Goal: Task Accomplishment & Management: Manage account settings

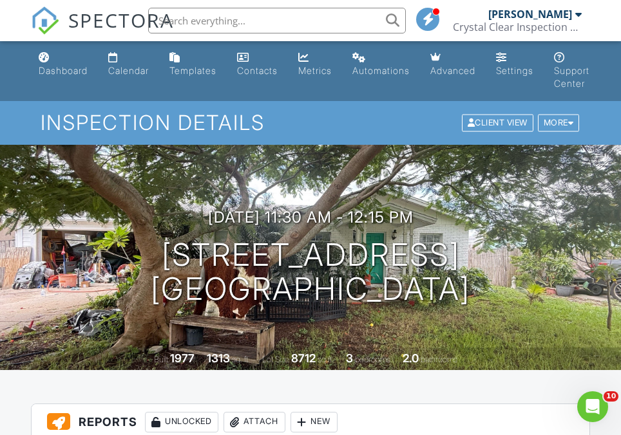
click at [573, 406] on h3 "Reports Unlocked Attach New" at bounding box center [311, 422] width 558 height 37
click at [296, 426] on div "New" at bounding box center [313, 422] width 47 height 21
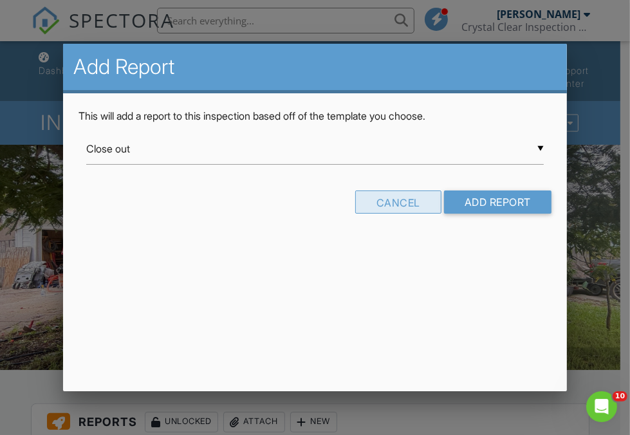
click at [402, 199] on div "Cancel" at bounding box center [398, 202] width 86 height 23
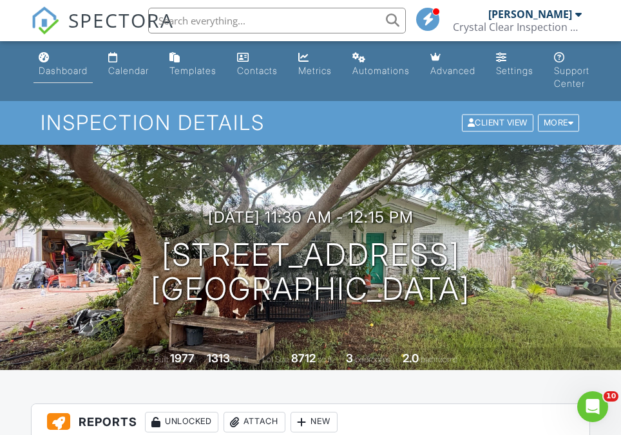
click at [50, 59] on link "Dashboard" at bounding box center [62, 64] width 59 height 37
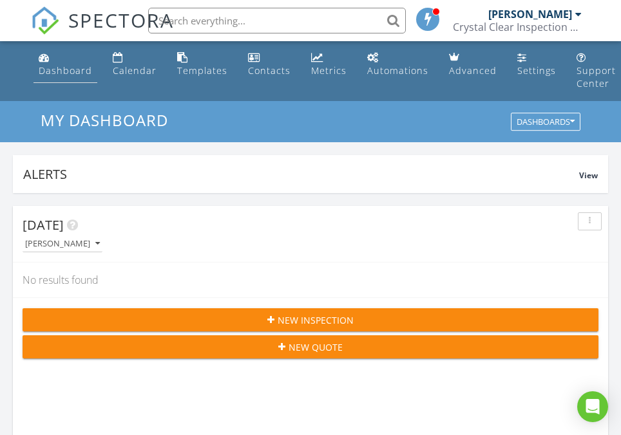
click at [59, 80] on link "Dashboard" at bounding box center [65, 64] width 64 height 37
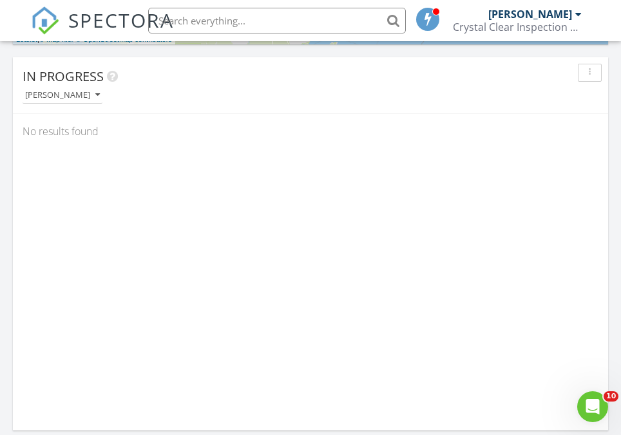
click at [57, 104] on div "In Progress Keith Curotz" at bounding box center [310, 85] width 595 height 57
click at [53, 96] on div "[PERSON_NAME]" at bounding box center [62, 95] width 75 height 9
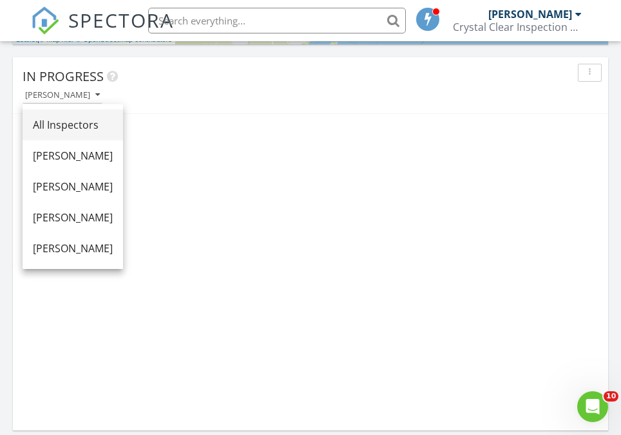
click at [81, 124] on div "All Inspectors" at bounding box center [73, 124] width 80 height 15
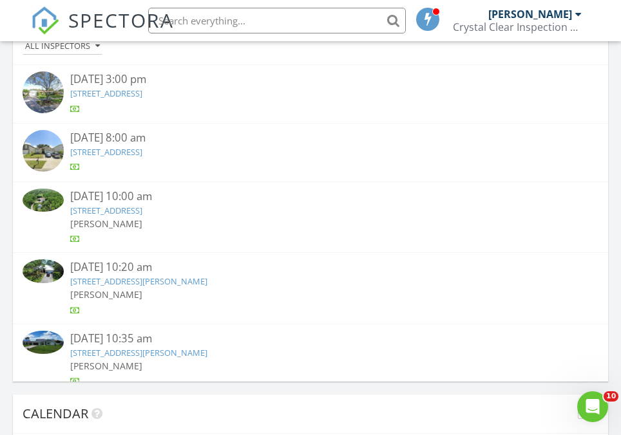
scroll to position [959, 0]
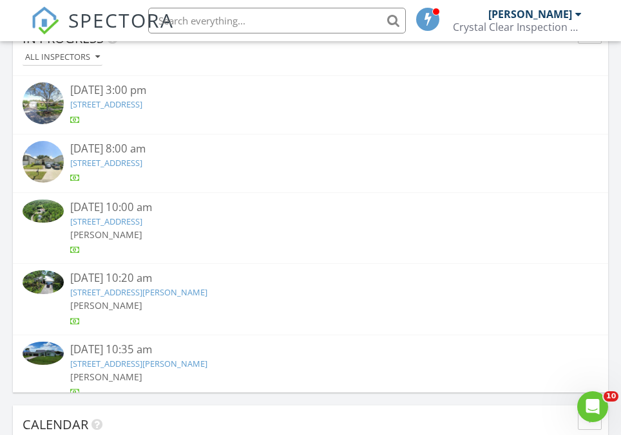
click at [142, 104] on link "8861 SW 85th Terrace, Miami, FL 33173" at bounding box center [106, 105] width 72 height 12
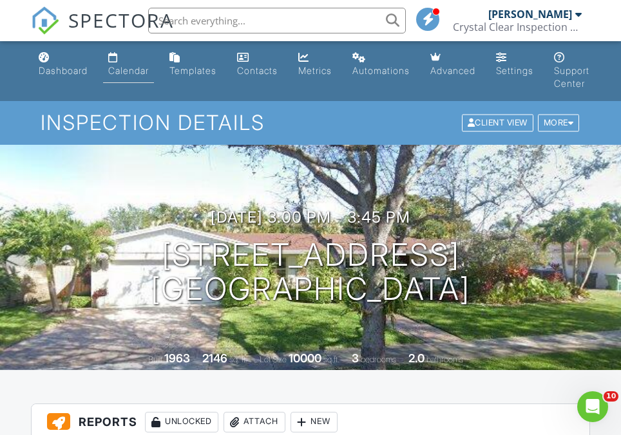
click at [134, 69] on div "Calendar" at bounding box center [128, 70] width 41 height 11
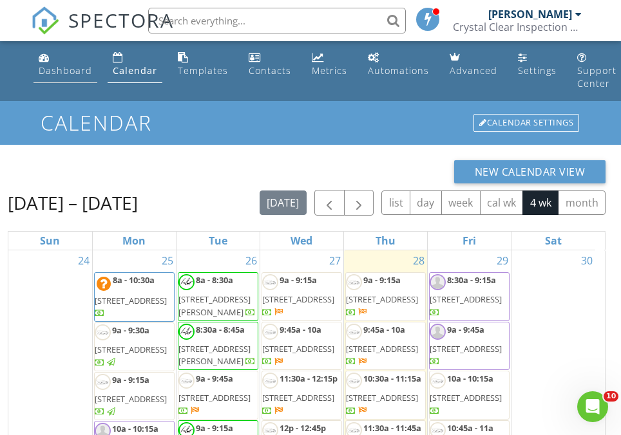
click at [49, 68] on div "Dashboard" at bounding box center [65, 70] width 53 height 12
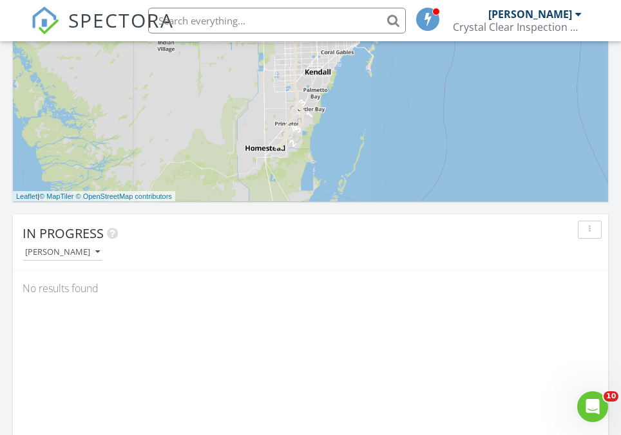
scroll to position [766, 0]
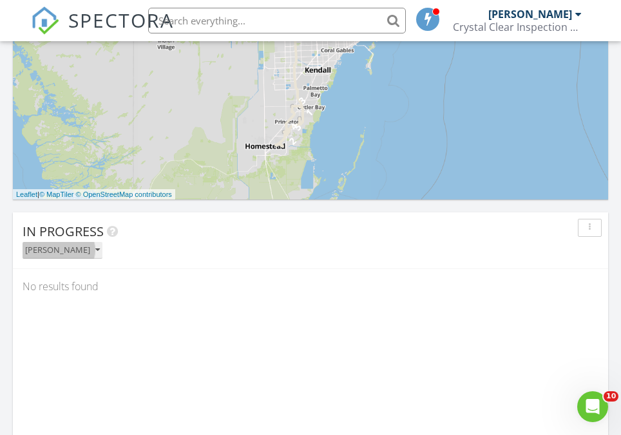
click at [66, 252] on div "[PERSON_NAME]" at bounding box center [62, 250] width 75 height 9
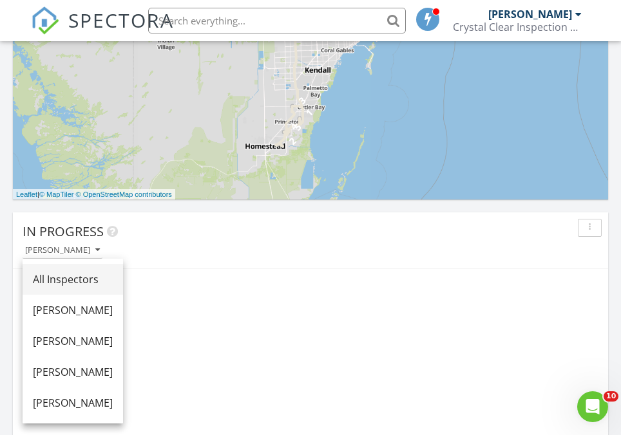
click at [86, 282] on div "All Inspectors" at bounding box center [73, 279] width 80 height 15
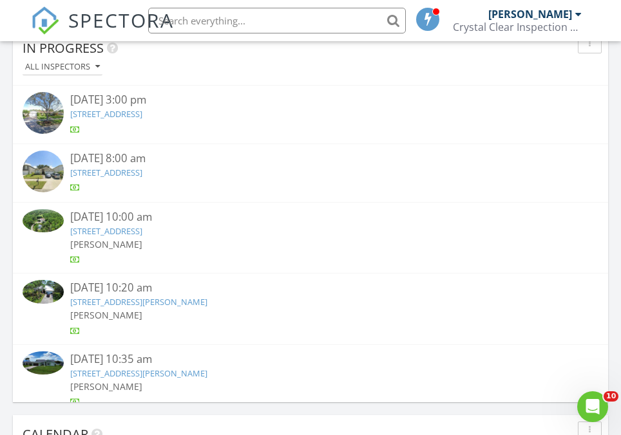
scroll to position [23, 0]
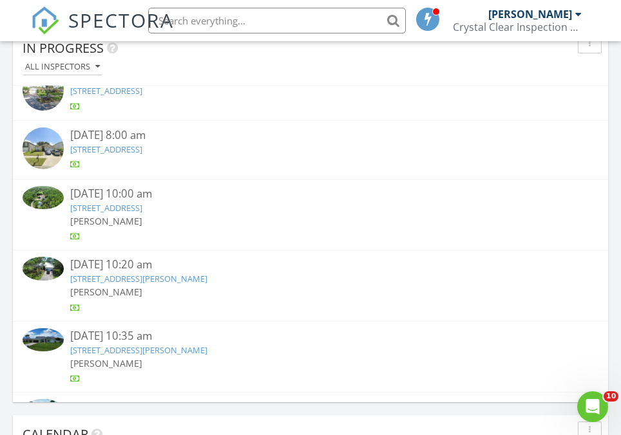
click at [142, 151] on link "4891 Spinet Dr, Melbourne, FL 32940" at bounding box center [106, 150] width 72 height 12
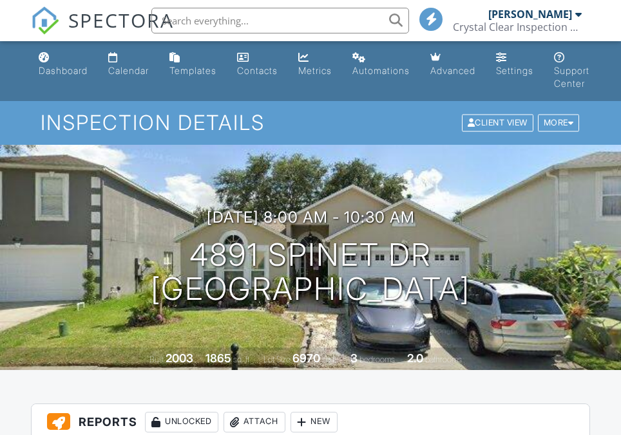
scroll to position [287, 0]
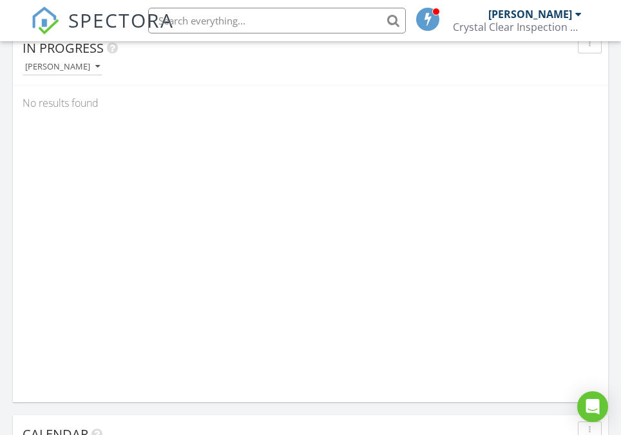
click at [124, 205] on div "In Progress Keith Curotz No results found" at bounding box center [310, 215] width 595 height 373
click at [67, 74] on button "[PERSON_NAME]" at bounding box center [63, 67] width 80 height 17
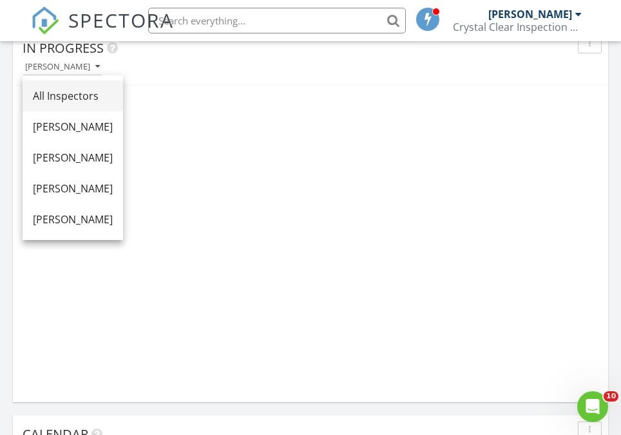
click at [83, 96] on div "All Inspectors" at bounding box center [73, 95] width 80 height 15
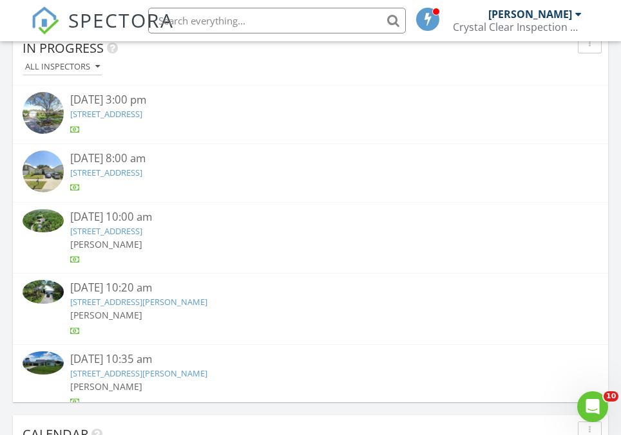
click at [142, 226] on link "4470 SW 72nd Ave, Palm City, FL 34990" at bounding box center [106, 231] width 72 height 12
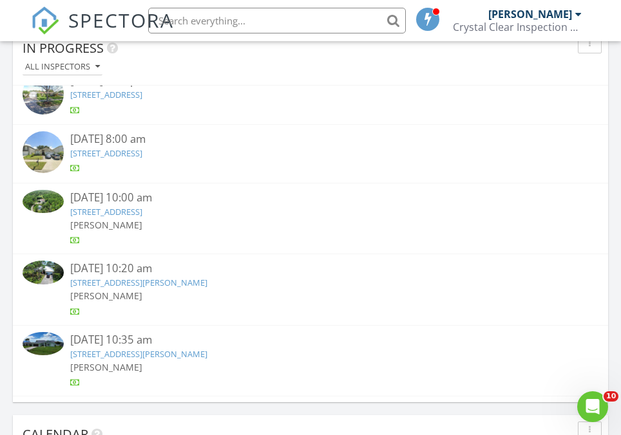
scroll to position [23, 0]
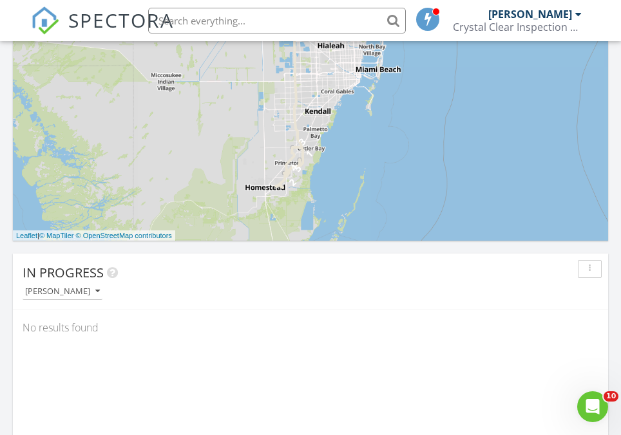
scroll to position [733, 0]
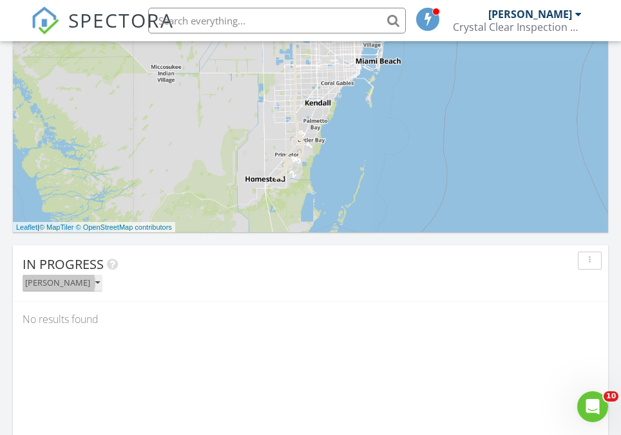
click at [66, 284] on div "[PERSON_NAME]" at bounding box center [62, 283] width 75 height 9
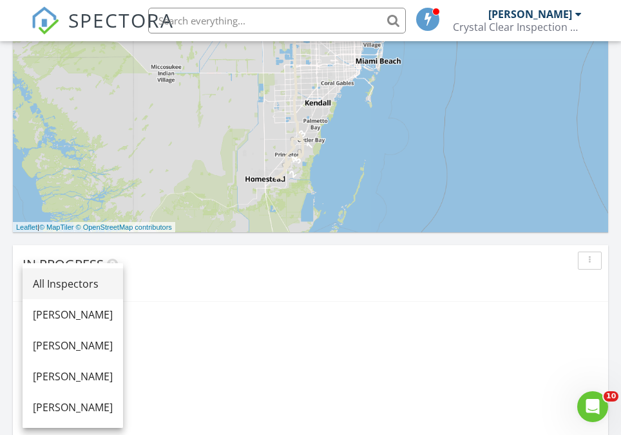
click at [106, 286] on div "All Inspectors" at bounding box center [73, 283] width 80 height 15
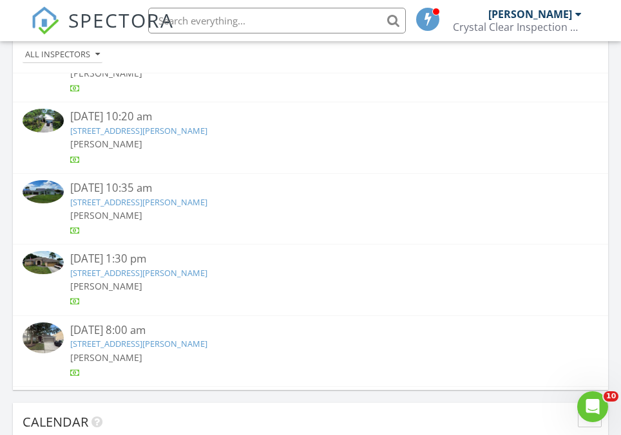
scroll to position [161, 0]
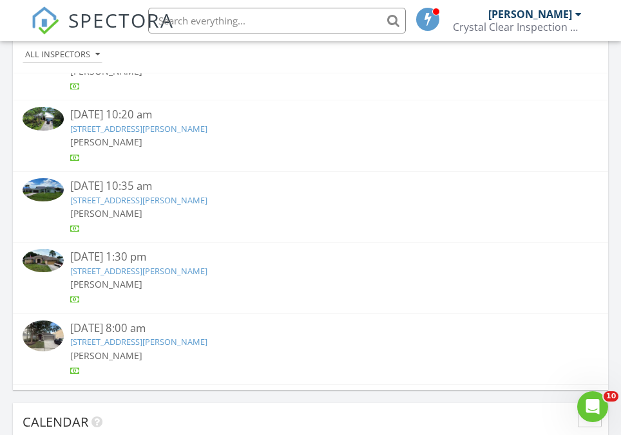
click at [207, 124] on link "[STREET_ADDRESS][PERSON_NAME]" at bounding box center [138, 129] width 137 height 12
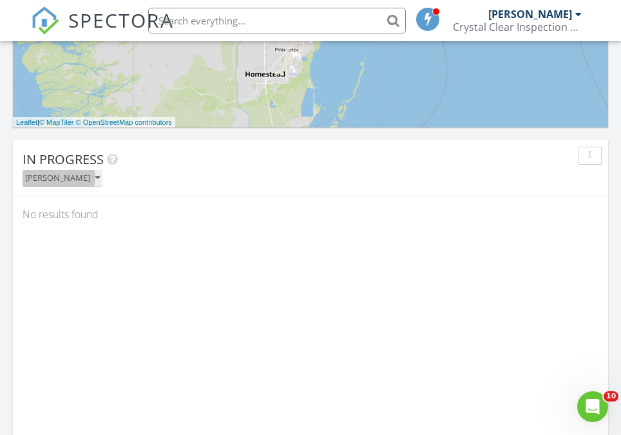
click at [59, 178] on div "[PERSON_NAME]" at bounding box center [62, 178] width 75 height 9
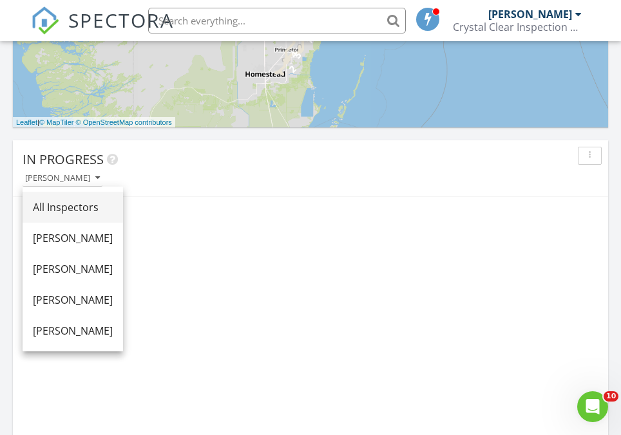
click at [97, 201] on div "All Inspectors" at bounding box center [73, 207] width 80 height 15
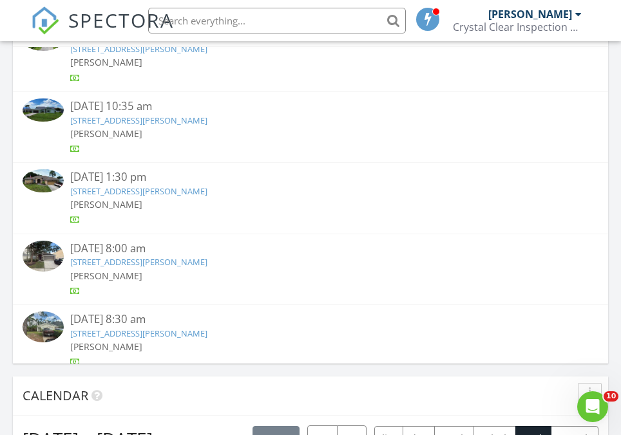
scroll to position [215, 0]
click at [205, 117] on link "6450 NW Colgate St, Port St. Lucie, FL 34986" at bounding box center [138, 120] width 137 height 12
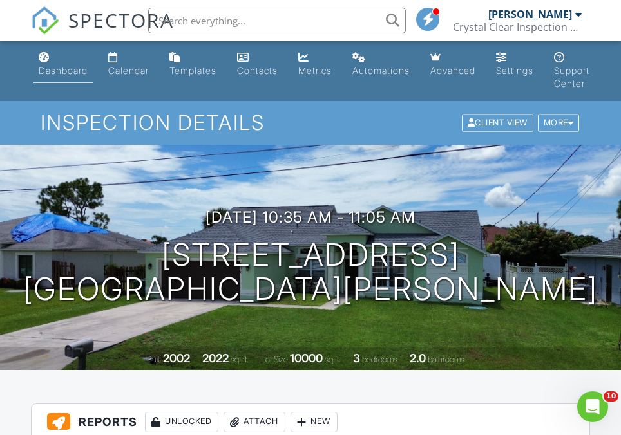
click at [55, 65] on div "Dashboard" at bounding box center [63, 70] width 49 height 11
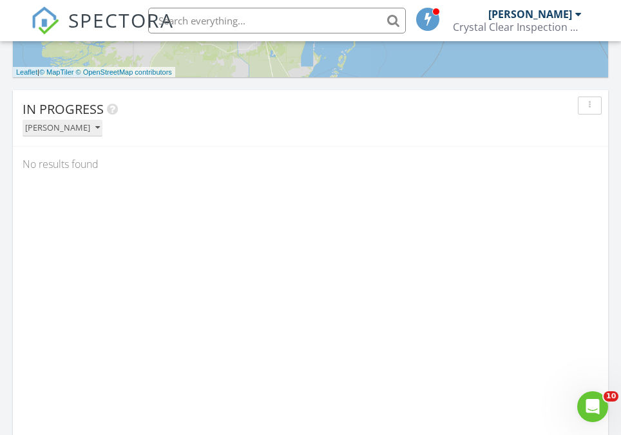
click at [62, 129] on div "[PERSON_NAME]" at bounding box center [62, 128] width 75 height 9
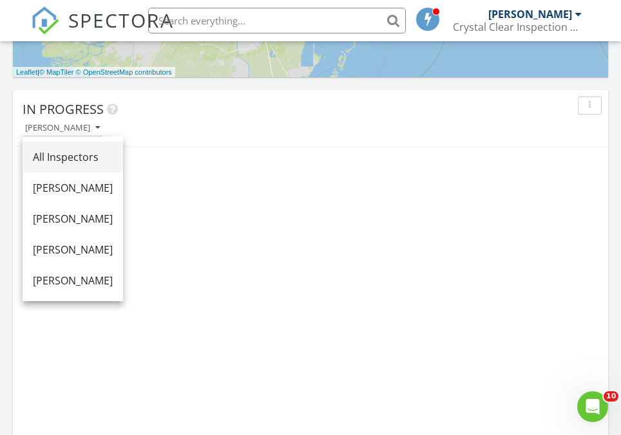
click at [84, 148] on link "All Inspectors" at bounding box center [73, 157] width 100 height 31
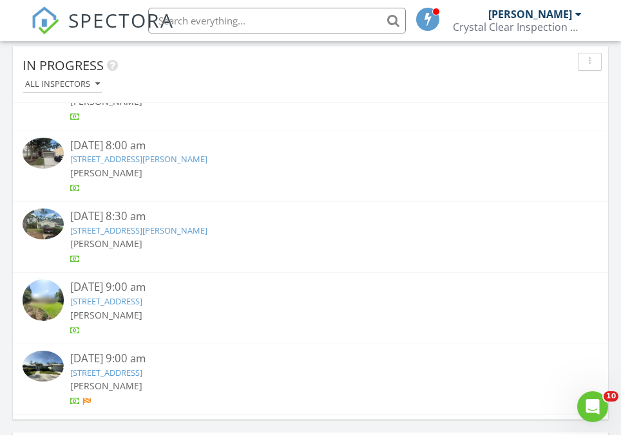
scroll to position [321, 0]
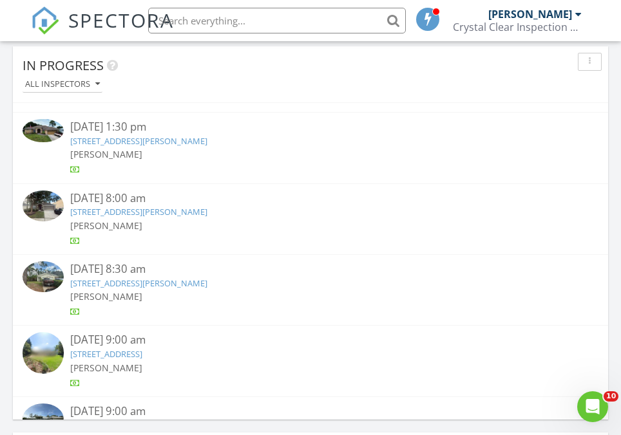
click at [192, 211] on link "334 Bloomingdale Dr, Davenport, FL 33897" at bounding box center [138, 212] width 137 height 12
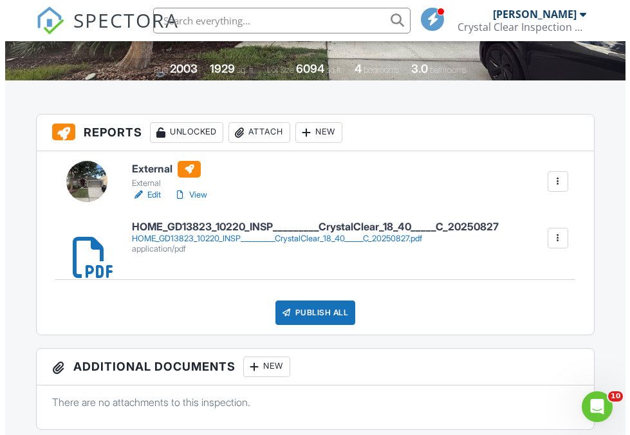
scroll to position [288, 0]
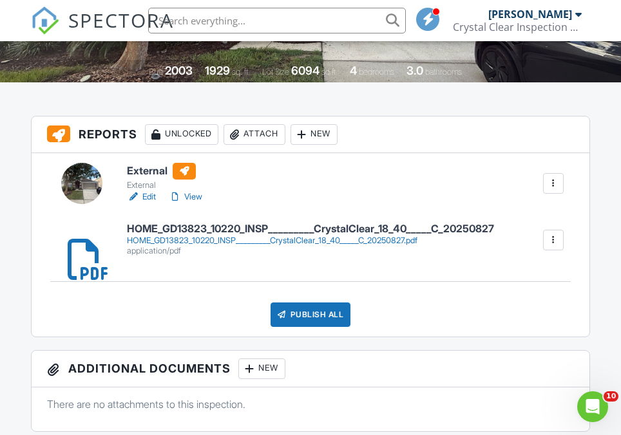
click at [319, 241] on div "HOME_GD13823_10220_INSP_________CrystalClear_18_40_____C_20250827.pdf" at bounding box center [310, 241] width 367 height 10
click at [319, 317] on div "Publish All" at bounding box center [310, 315] width 80 height 24
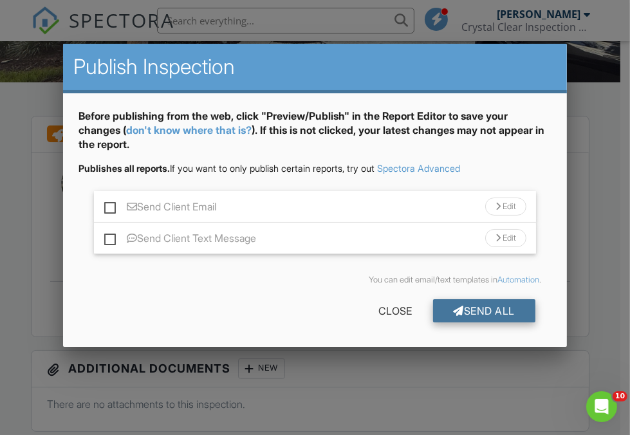
click at [484, 314] on div "Send All" at bounding box center [484, 310] width 103 height 23
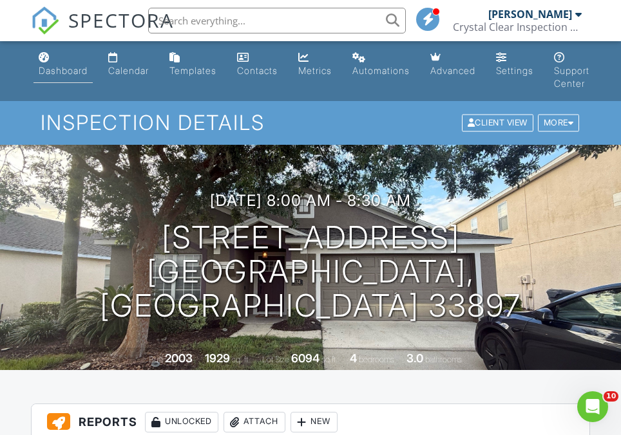
click at [73, 62] on link "Dashboard" at bounding box center [62, 64] width 59 height 37
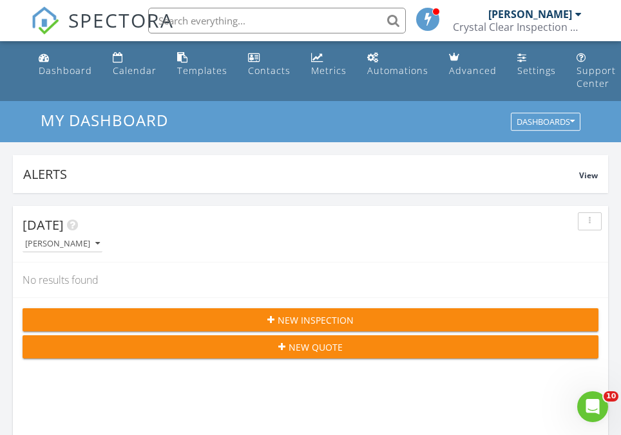
scroll to position [48, 0]
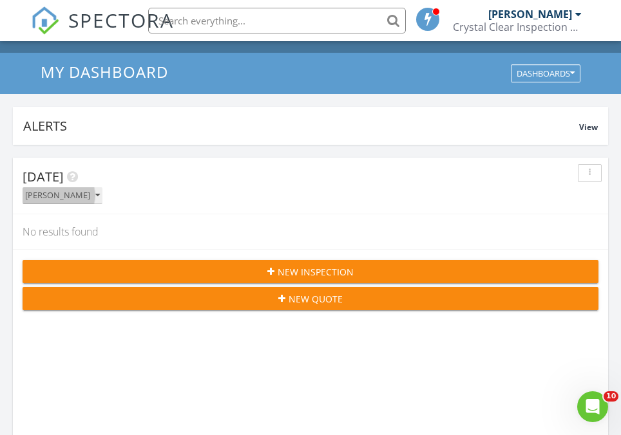
click at [77, 198] on div "[PERSON_NAME]" at bounding box center [62, 195] width 75 height 9
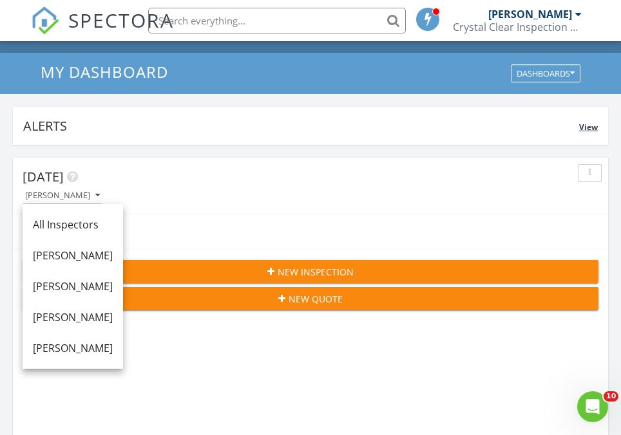
click at [193, 145] on div "Alerts View" at bounding box center [310, 126] width 595 height 38
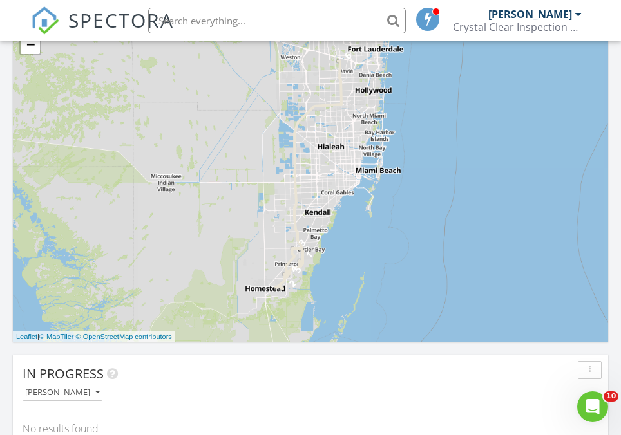
scroll to position [827, 0]
click at [84, 392] on div "[PERSON_NAME]" at bounding box center [62, 392] width 75 height 9
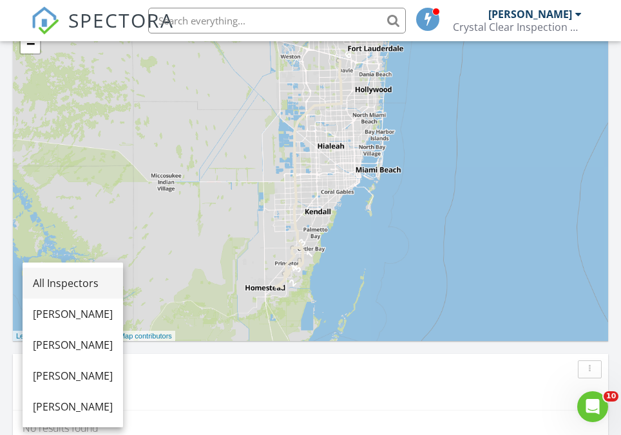
click at [96, 283] on div "All Inspectors" at bounding box center [73, 283] width 80 height 15
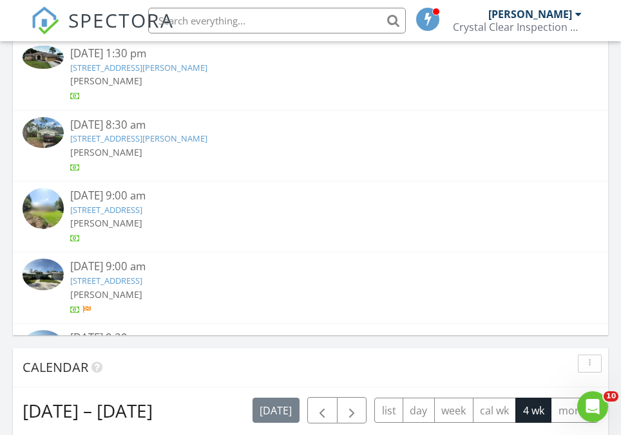
scroll to position [321, 0]
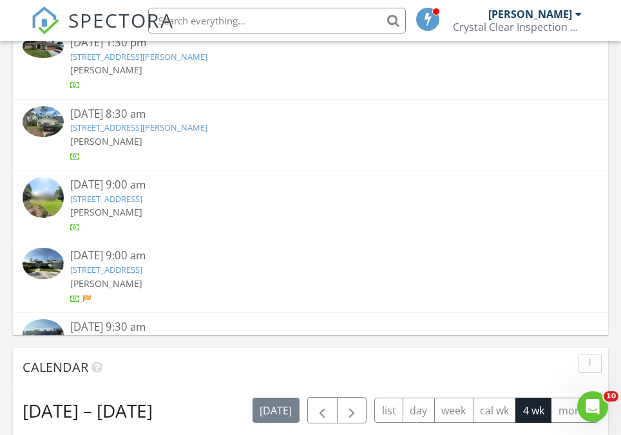
click at [203, 126] on link "20621 Macon Pkwy, Orlando, FL 32833" at bounding box center [138, 128] width 137 height 12
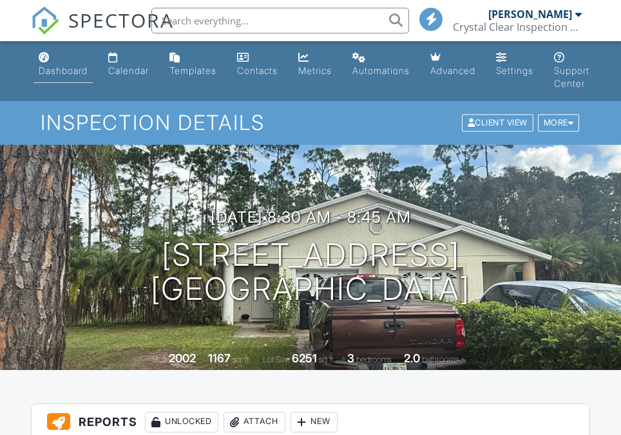
click at [48, 65] on div "Dashboard" at bounding box center [63, 70] width 49 height 11
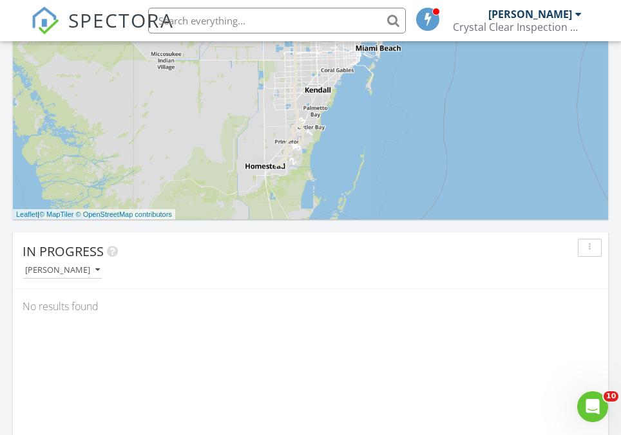
scroll to position [748, 0]
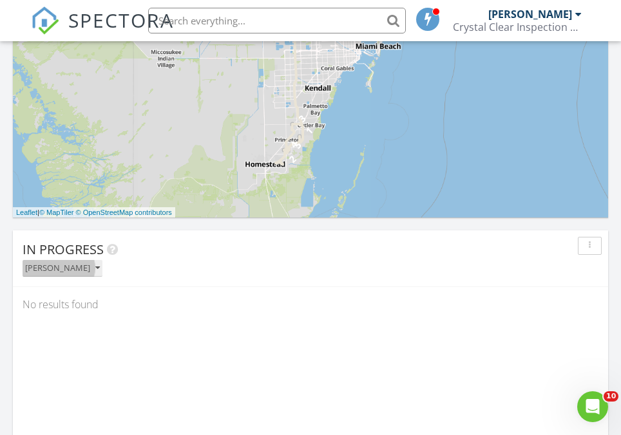
click at [73, 262] on button "[PERSON_NAME]" at bounding box center [63, 268] width 80 height 17
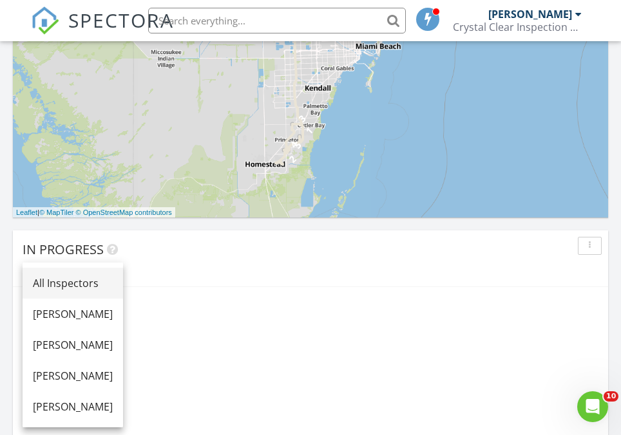
click at [86, 287] on div "All Inspectors" at bounding box center [73, 283] width 80 height 15
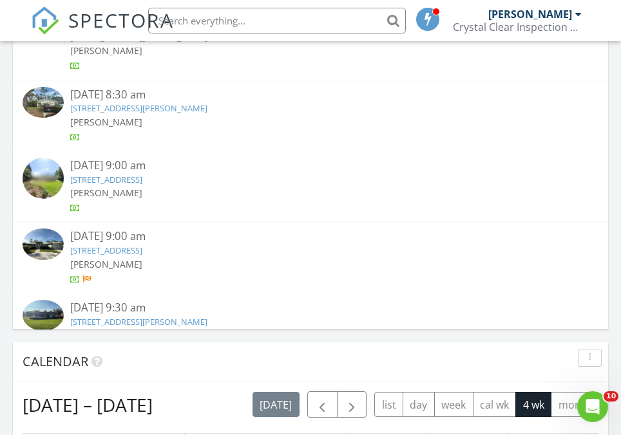
scroll to position [337, 0]
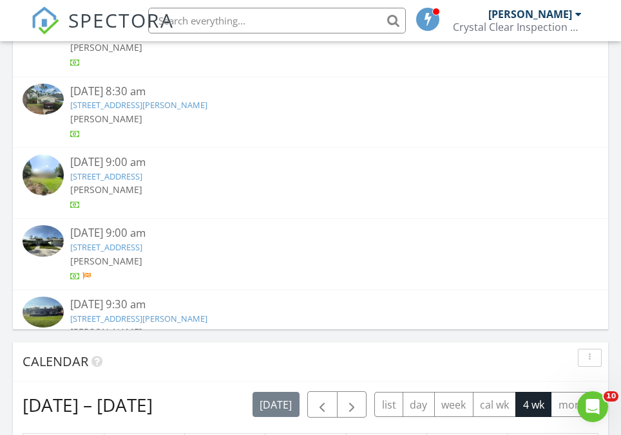
click at [142, 171] on link "1806 Gipson Green Ln, Winter Park, FL 32789" at bounding box center [106, 177] width 72 height 12
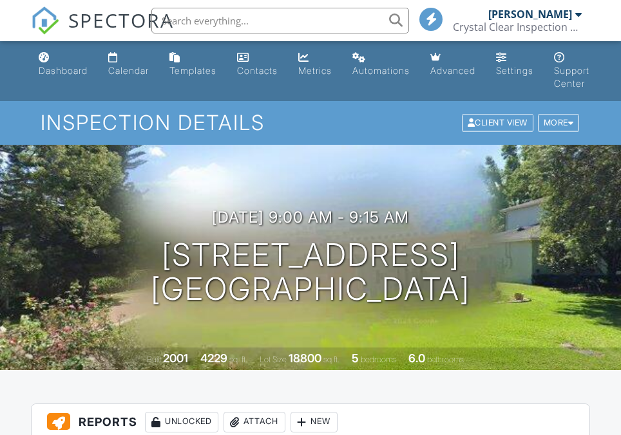
scroll to position [260, 0]
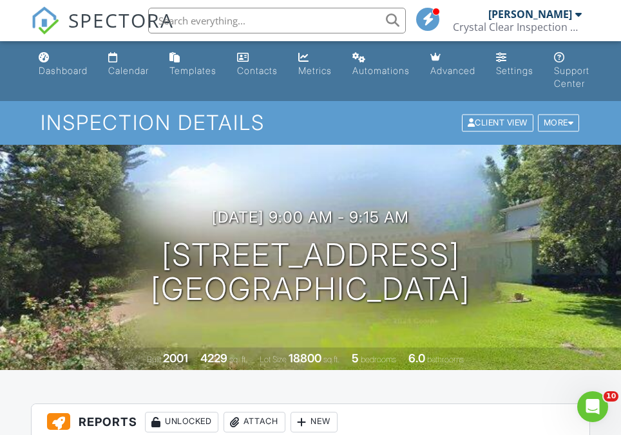
scroll to position [0, 0]
click at [48, 79] on link "Dashboard" at bounding box center [62, 64] width 59 height 37
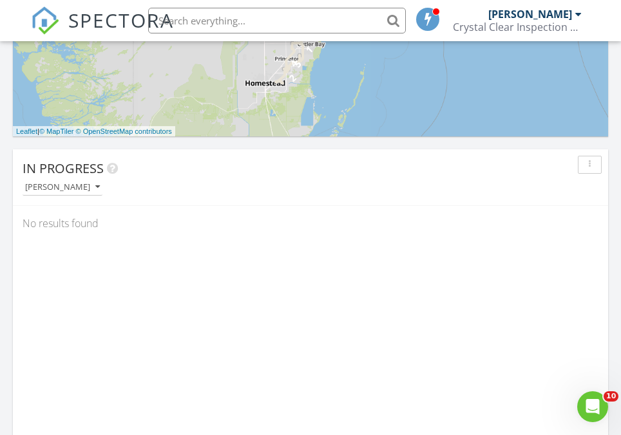
scroll to position [830, 0]
click at [71, 188] on div "[PERSON_NAME]" at bounding box center [62, 186] width 75 height 9
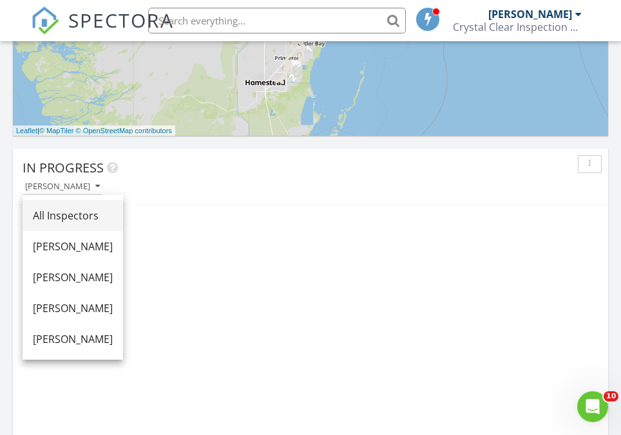
click at [97, 208] on div "All Inspectors" at bounding box center [73, 215] width 80 height 15
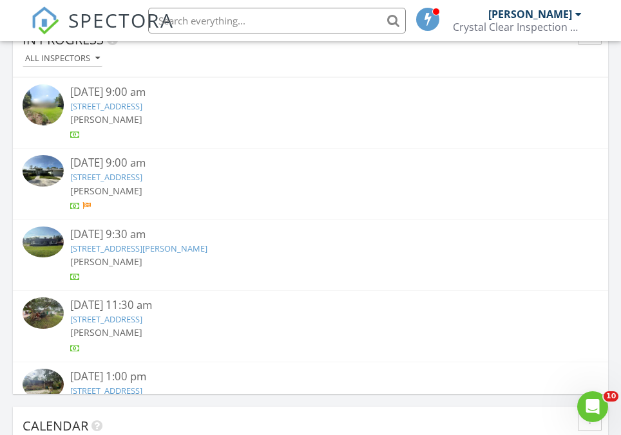
scroll to position [492, 0]
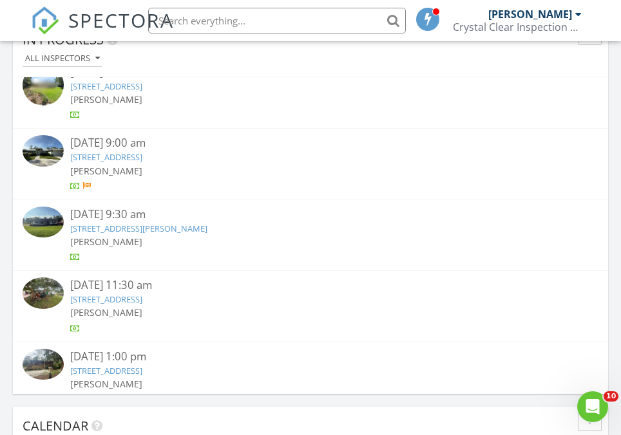
click at [142, 151] on link "13724 Lilac Pl, Wellington, FL 33414" at bounding box center [106, 157] width 72 height 12
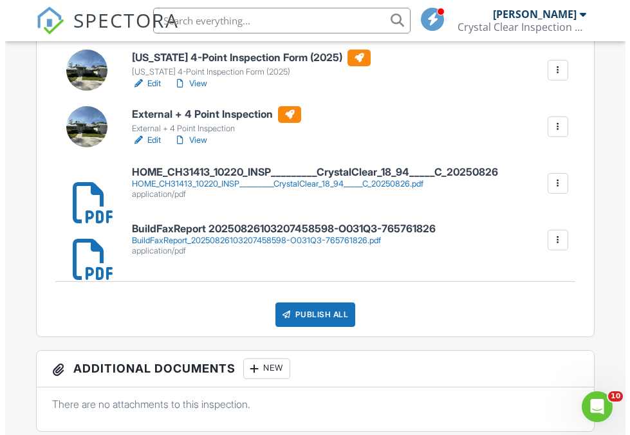
scroll to position [394, 0]
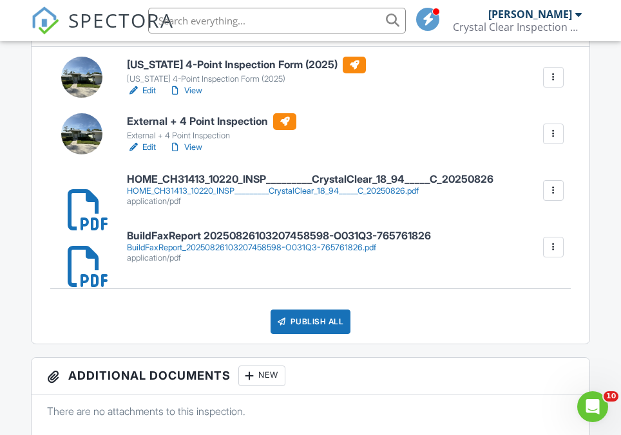
click at [194, 217] on div "[US_STATE] 4-Point Inspection Form (2025) [US_STATE] 4-Point Inspection Form (2…" at bounding box center [311, 195] width 558 height 297
click at [224, 190] on div "HOME_CH31413_10220_INSP_________CrystalClear_18_94_____C_20250826.pdf" at bounding box center [310, 191] width 366 height 10
click at [327, 314] on div "Publish All" at bounding box center [310, 322] width 80 height 24
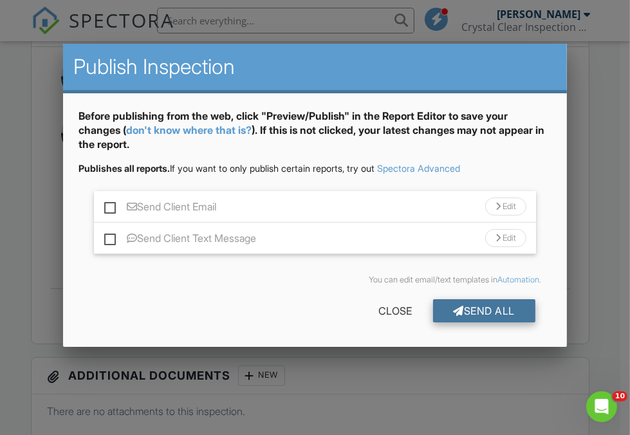
click at [454, 314] on div at bounding box center [459, 311] width 11 height 10
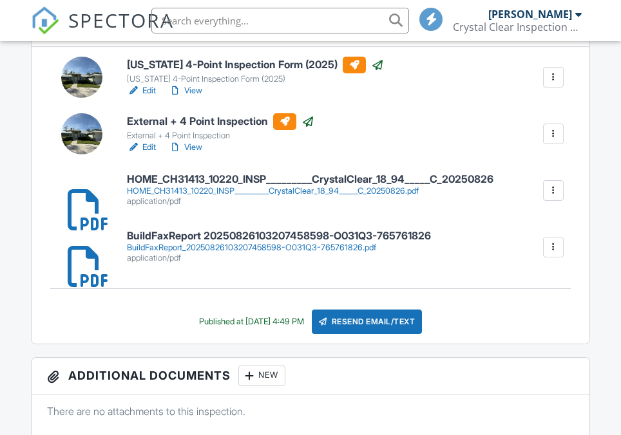
scroll to position [243, 0]
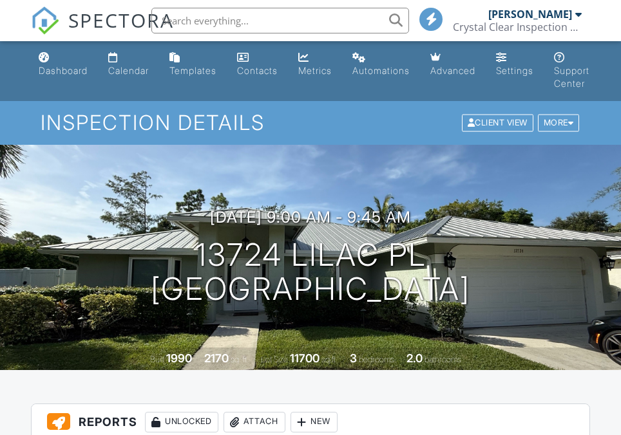
click at [55, 75] on div at bounding box center [310, 217] width 621 height 435
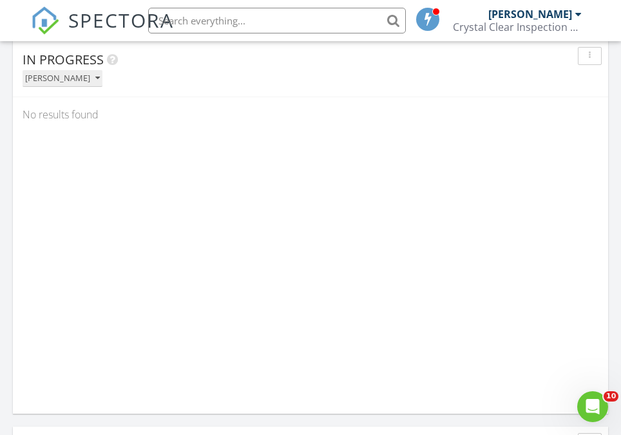
click at [50, 80] on div "[PERSON_NAME]" at bounding box center [62, 78] width 75 height 9
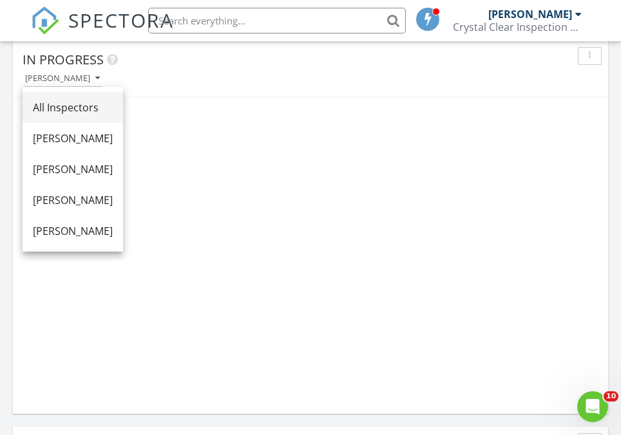
click at [76, 111] on div "All Inspectors" at bounding box center [73, 107] width 80 height 15
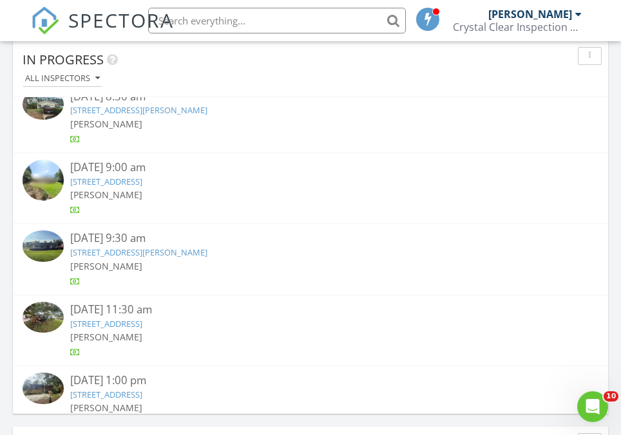
scroll to position [416, 0]
click at [191, 250] on link "3020 Holliday Ave, Apopka, FL 32703" at bounding box center [138, 253] width 137 height 12
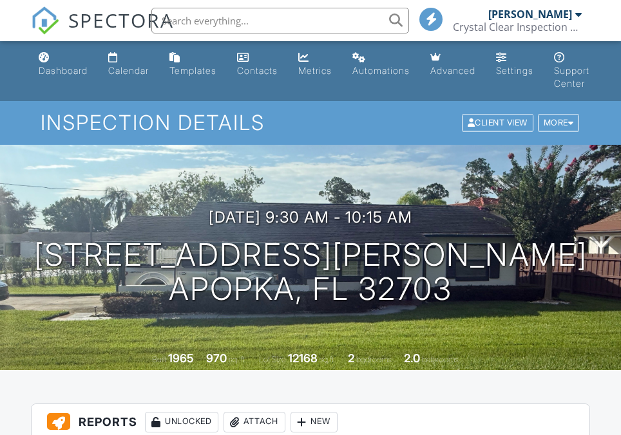
click at [51, 83] on link "Dashboard" at bounding box center [62, 64] width 59 height 37
click at [0, 0] on div at bounding box center [0, 0] width 0 height 0
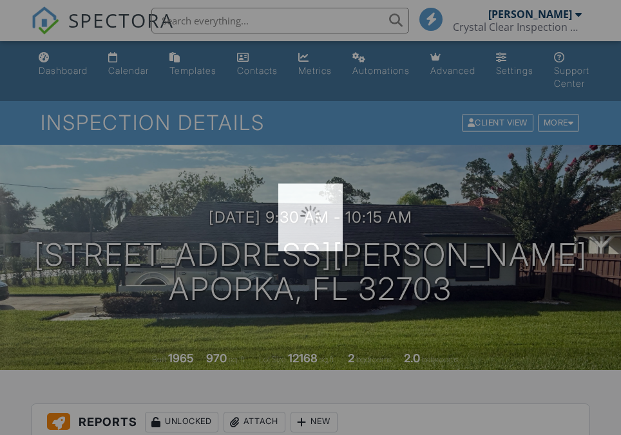
click at [49, 74] on div at bounding box center [310, 217] width 621 height 435
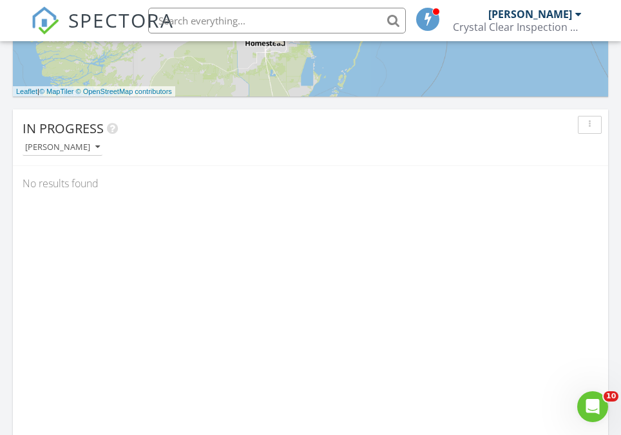
scroll to position [927, 0]
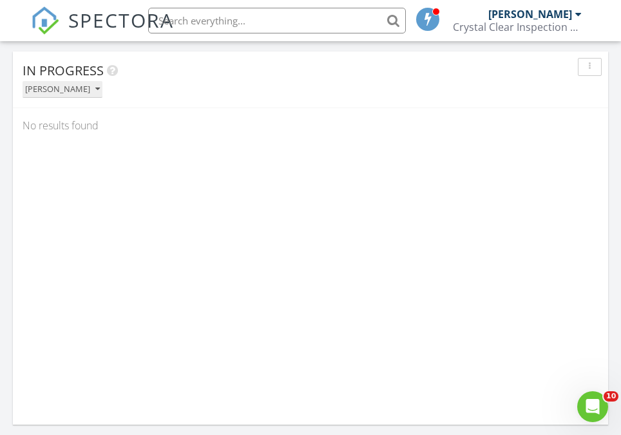
click at [73, 93] on div "[PERSON_NAME]" at bounding box center [62, 89] width 75 height 9
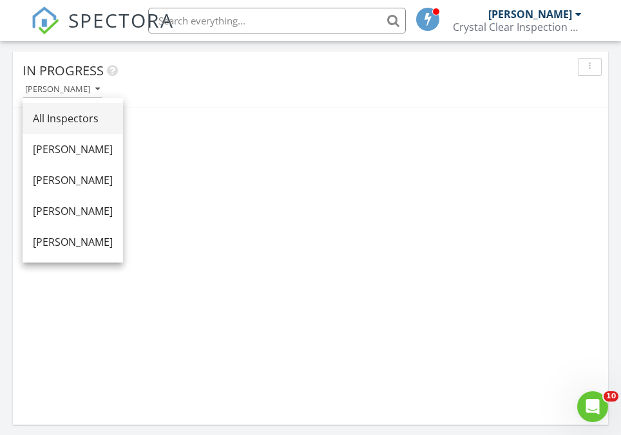
click at [82, 111] on div "All Inspectors" at bounding box center [73, 118] width 80 height 15
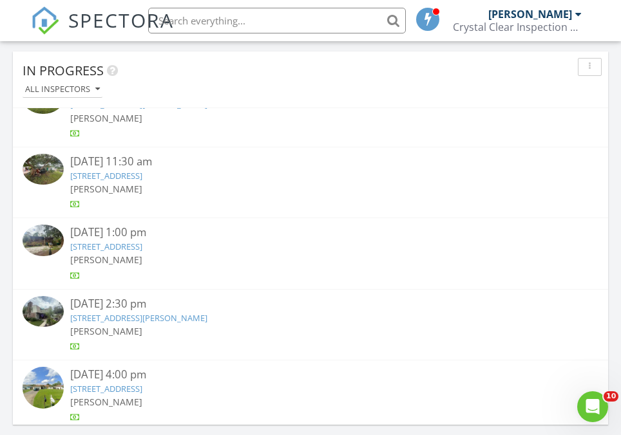
scroll to position [576, 0]
click at [142, 175] on link "2825 Locksley Rd, Melbourne, FL 32935" at bounding box center [106, 175] width 72 height 12
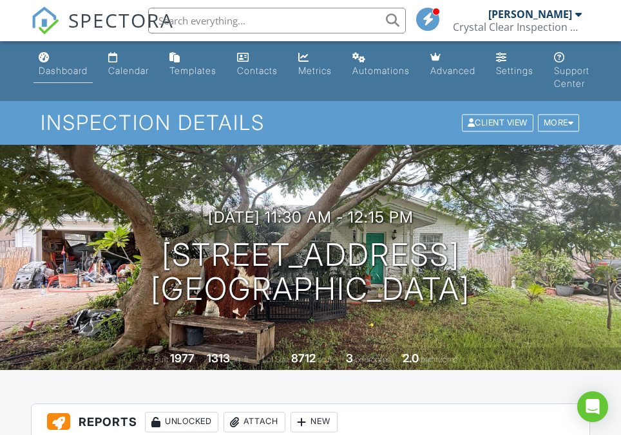
click at [61, 76] on div "Dashboard" at bounding box center [63, 70] width 49 height 11
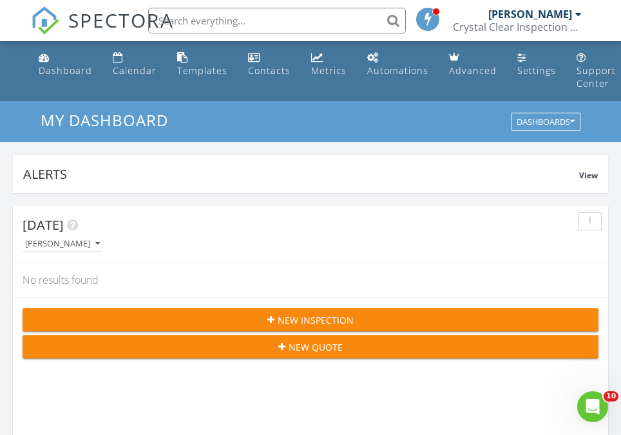
drag, startPoint x: 135, startPoint y: 241, endPoint x: 105, endPoint y: 252, distance: 32.2
click at [105, 252] on div "Today Keith Curotz" at bounding box center [310, 234] width 595 height 57
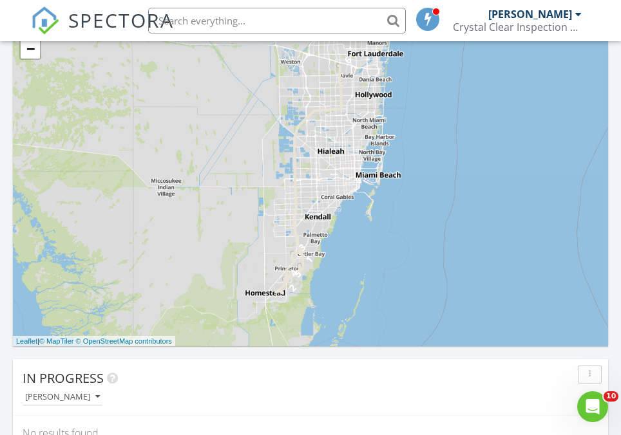
scroll to position [868, 0]
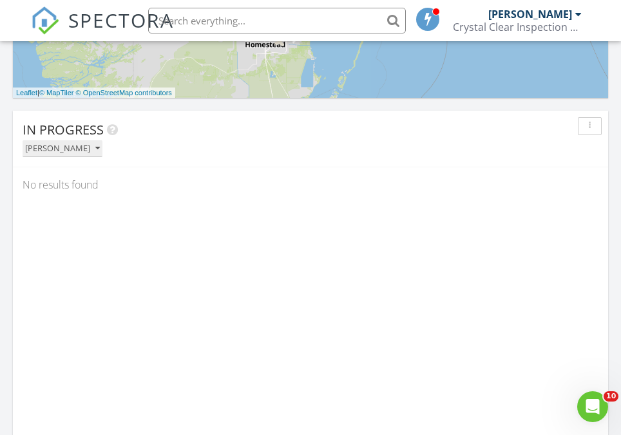
click at [91, 154] on button "[PERSON_NAME]" at bounding box center [63, 148] width 80 height 17
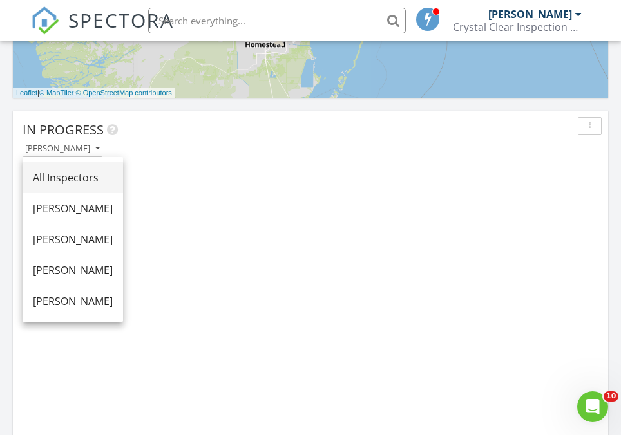
click at [100, 182] on div "All Inspectors" at bounding box center [73, 177] width 80 height 15
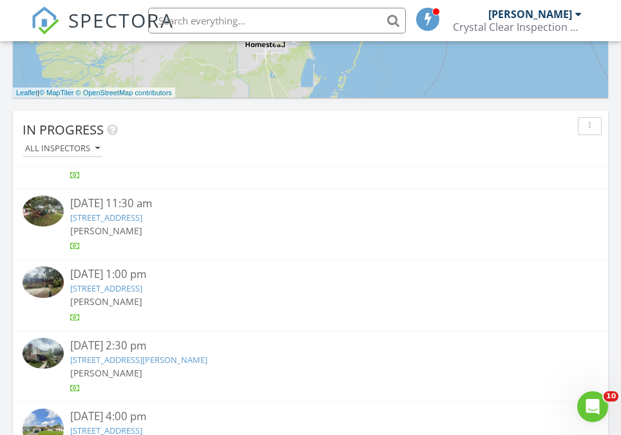
scroll to position [594, 0]
click at [142, 286] on link "[STREET_ADDRESS]" at bounding box center [106, 288] width 72 height 12
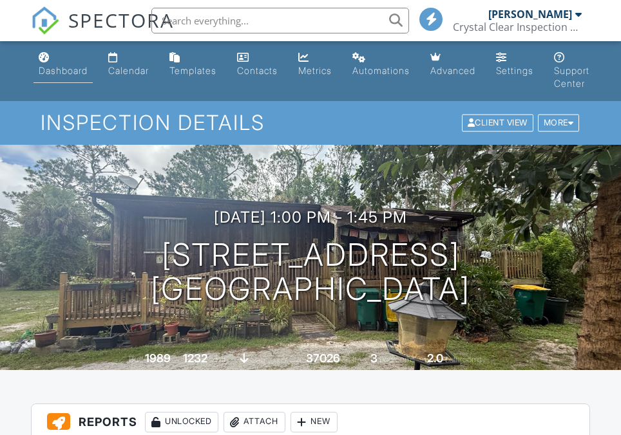
click at [50, 67] on div "Dashboard" at bounding box center [63, 70] width 49 height 11
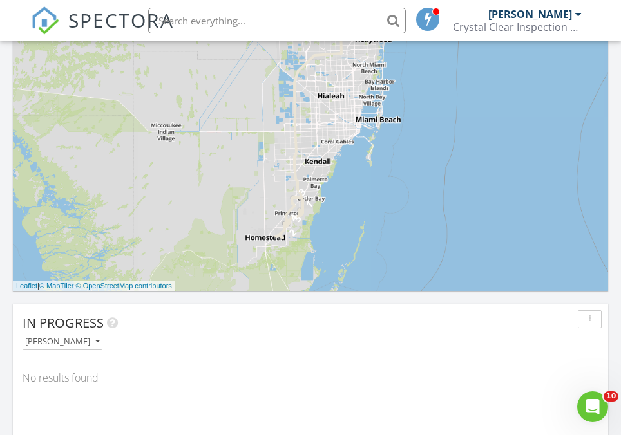
scroll to position [688, 0]
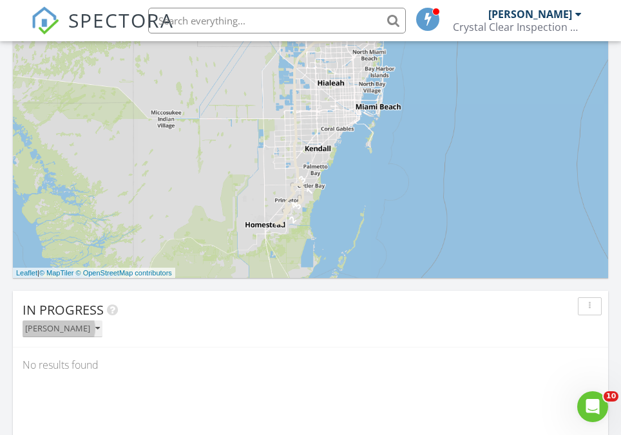
click at [77, 329] on div "[PERSON_NAME]" at bounding box center [62, 329] width 75 height 9
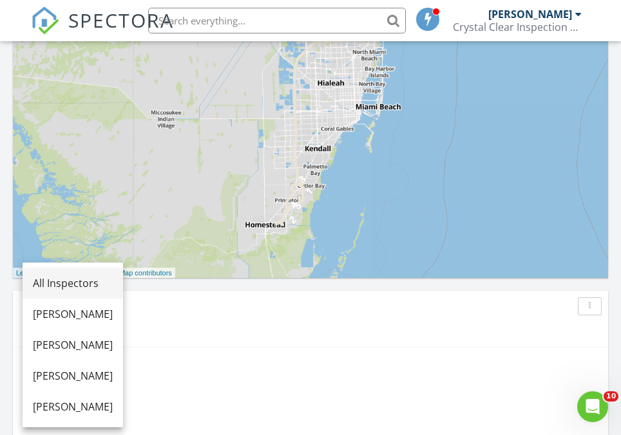
click at [102, 286] on div "All Inspectors" at bounding box center [73, 283] width 80 height 15
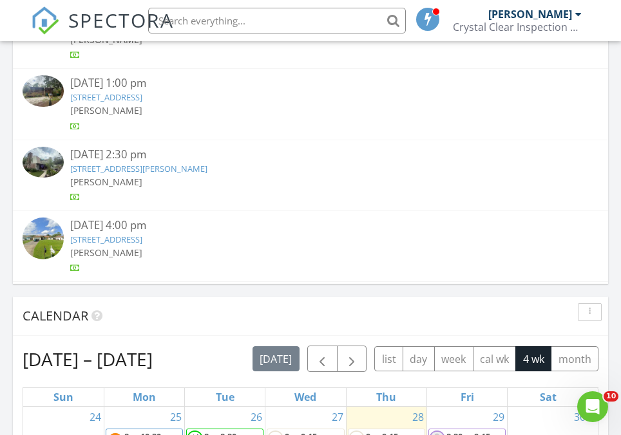
scroll to position [585, 0]
click at [194, 165] on link "[STREET_ADDRESS][PERSON_NAME]" at bounding box center [138, 168] width 137 height 12
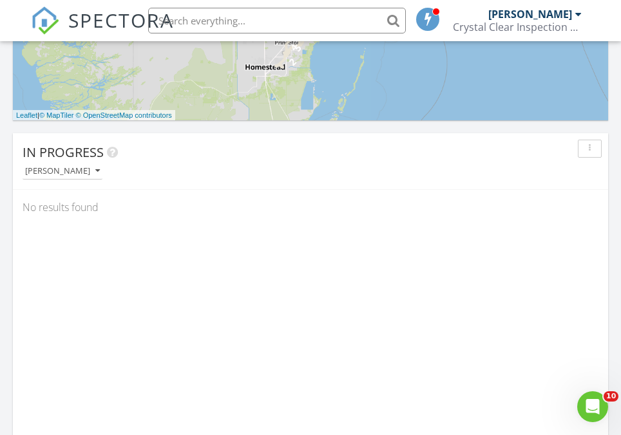
scroll to position [863, 0]
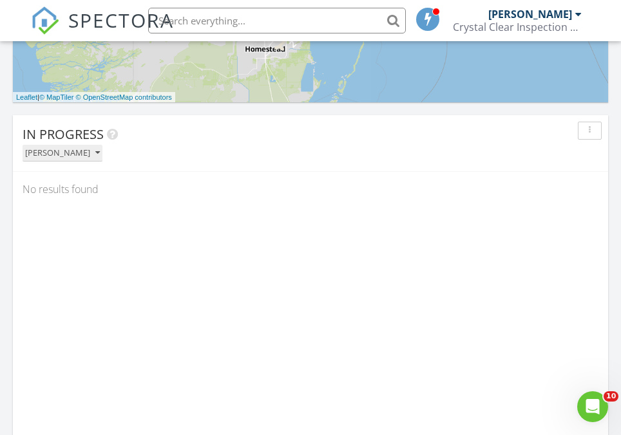
click at [60, 154] on div "[PERSON_NAME]" at bounding box center [62, 153] width 75 height 9
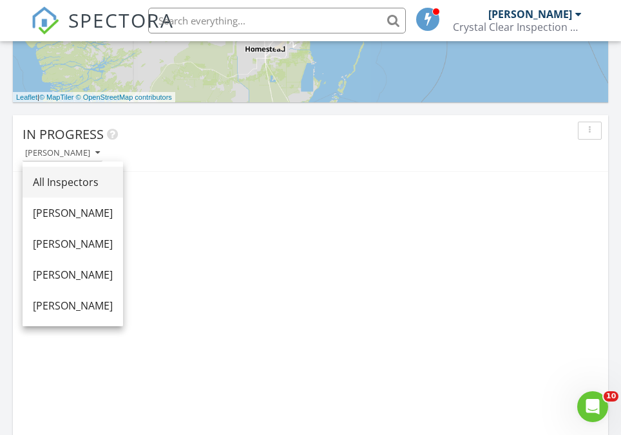
click at [82, 189] on div "All Inspectors" at bounding box center [73, 182] width 80 height 15
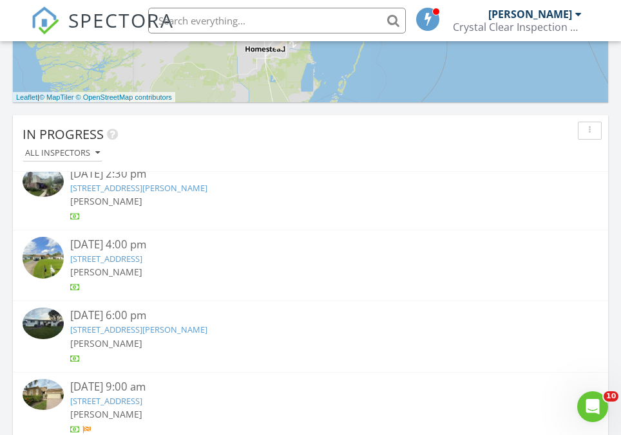
scroll to position [776, 0]
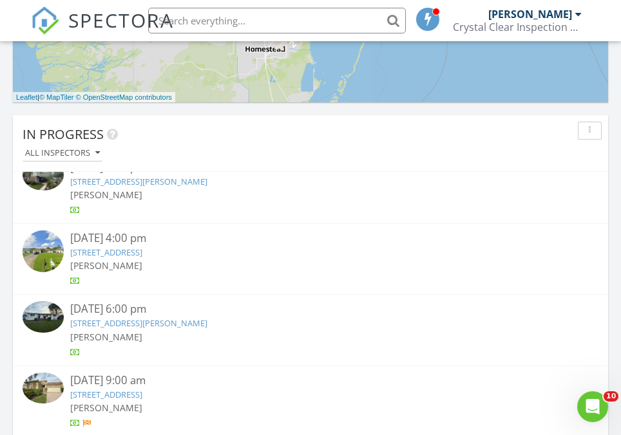
click at [142, 254] on link "887 Geddes St SW, Palm Bay, FL 32908" at bounding box center [106, 253] width 72 height 12
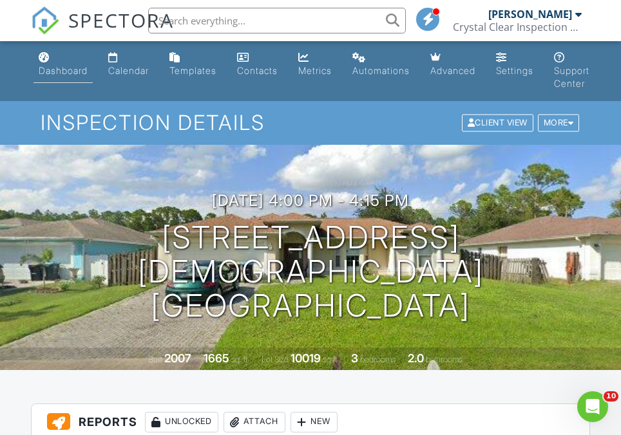
click at [66, 76] on div "Dashboard" at bounding box center [63, 70] width 49 height 11
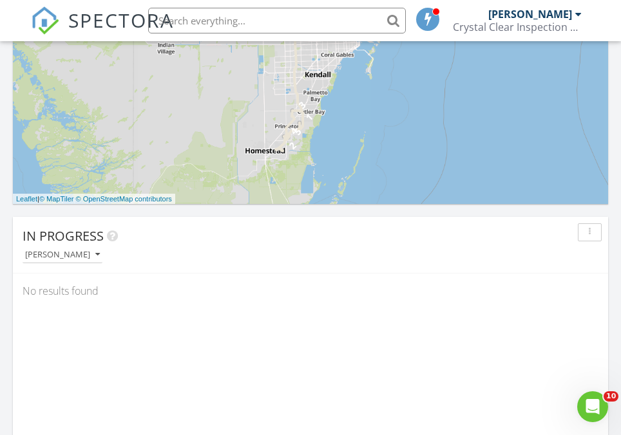
scroll to position [764, 0]
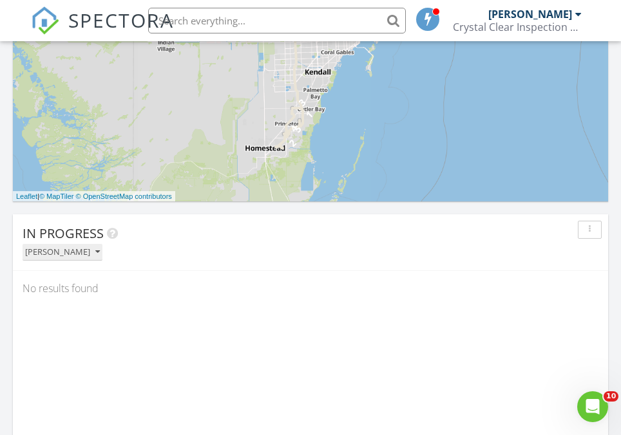
click at [75, 256] on div "[PERSON_NAME]" at bounding box center [62, 252] width 75 height 9
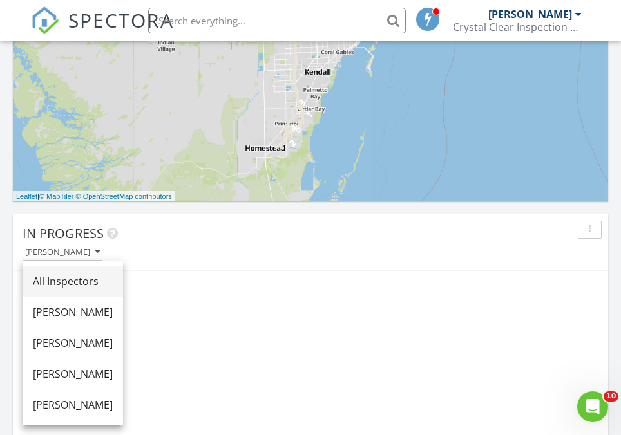
click at [113, 276] on div "All Inspectors" at bounding box center [73, 281] width 80 height 15
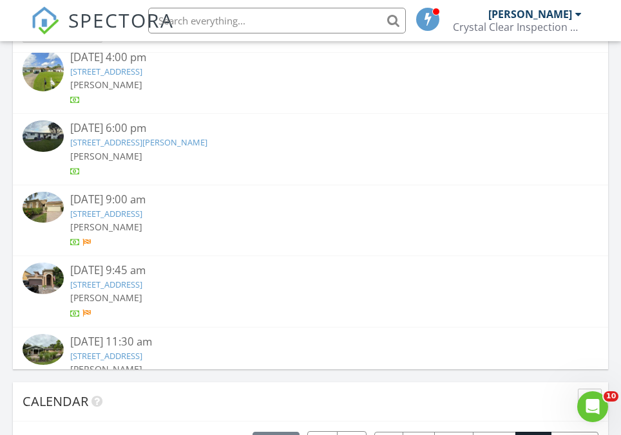
scroll to position [839, 0]
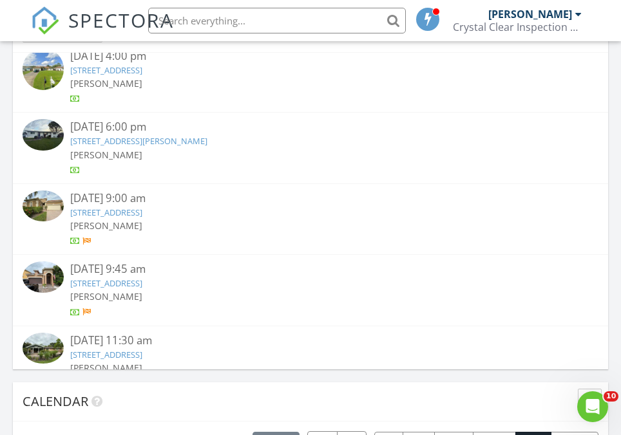
click at [207, 141] on link "1101 Wedgworth Rd, Belle Glade, FL 33430" at bounding box center [138, 141] width 137 height 12
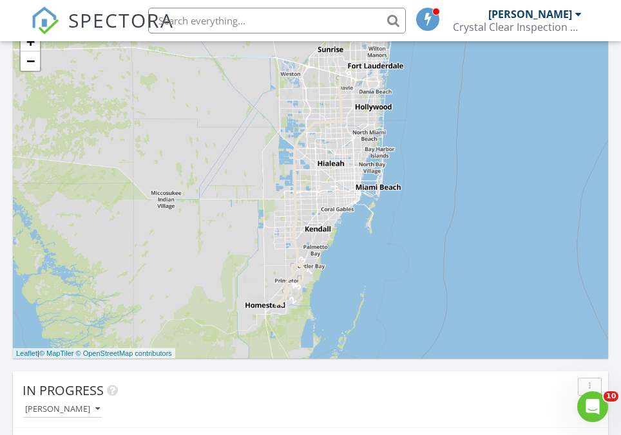
scroll to position [692, 0]
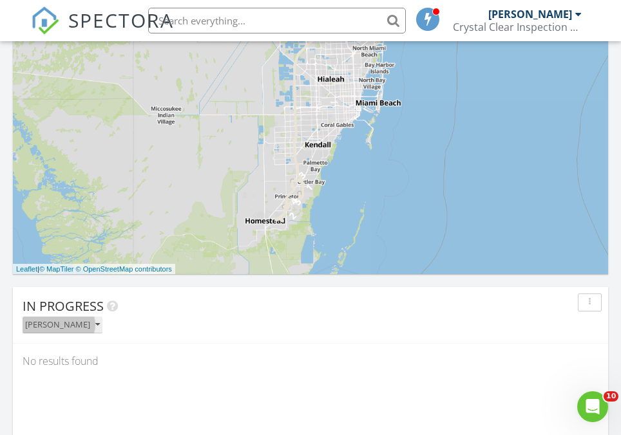
click at [70, 324] on div "[PERSON_NAME]" at bounding box center [62, 325] width 75 height 9
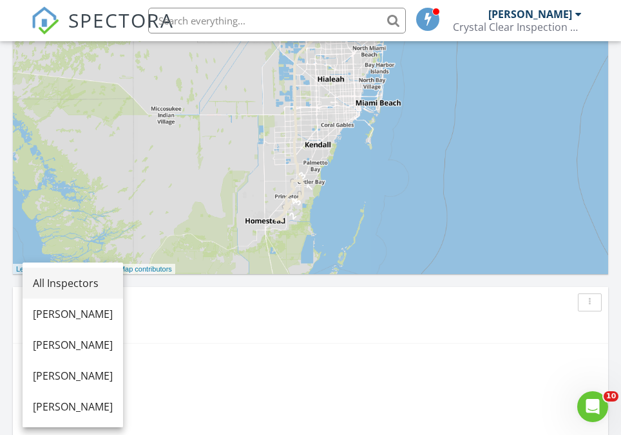
click at [101, 288] on div "All Inspectors" at bounding box center [73, 283] width 80 height 15
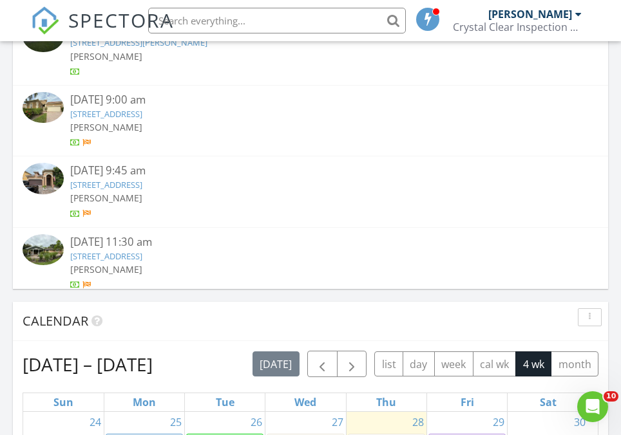
scroll to position [834, 0]
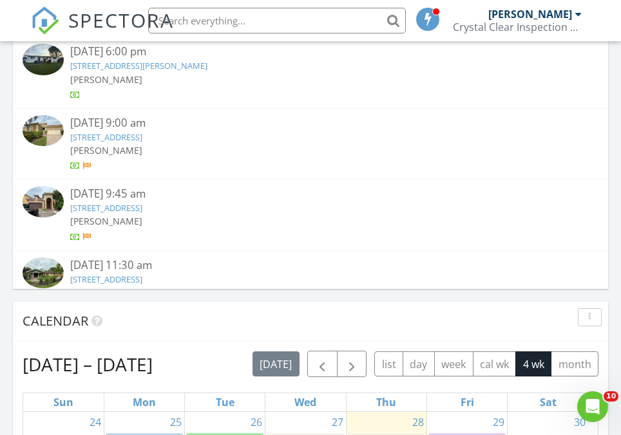
click at [142, 134] on link "5671 Via De La Plata Cir, Delray Beach, FL 33484" at bounding box center [106, 137] width 72 height 12
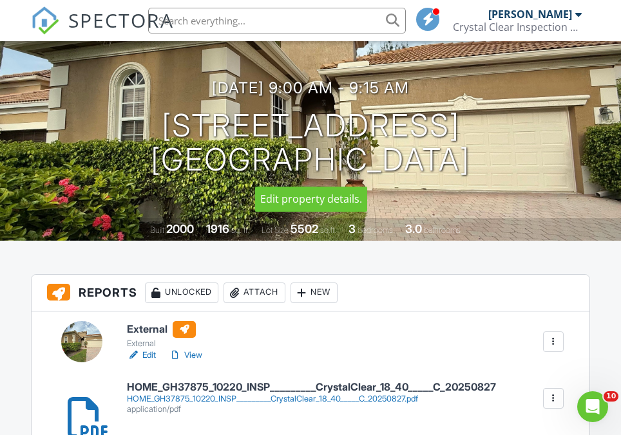
click at [207, 133] on h1 "5671 Via De La Plata Cir Delray Beach, FL 33484" at bounding box center [310, 143] width 319 height 68
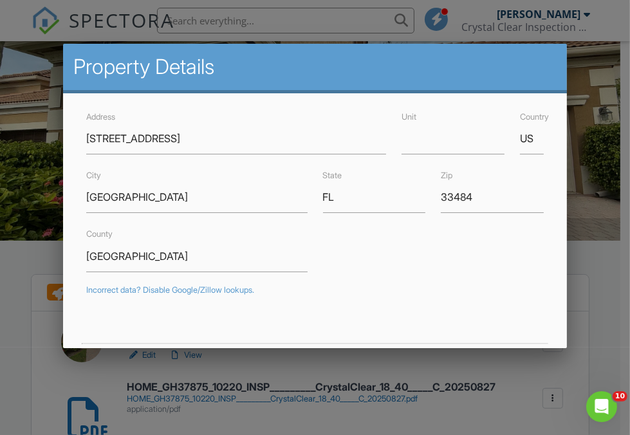
click at [315, 392] on div at bounding box center [315, 208] width 630 height 544
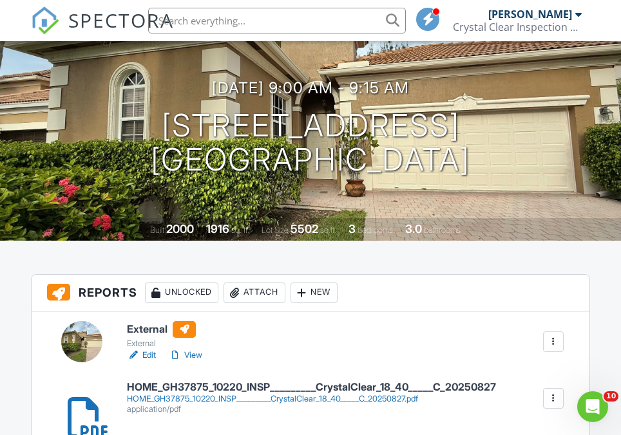
scroll to position [223, 0]
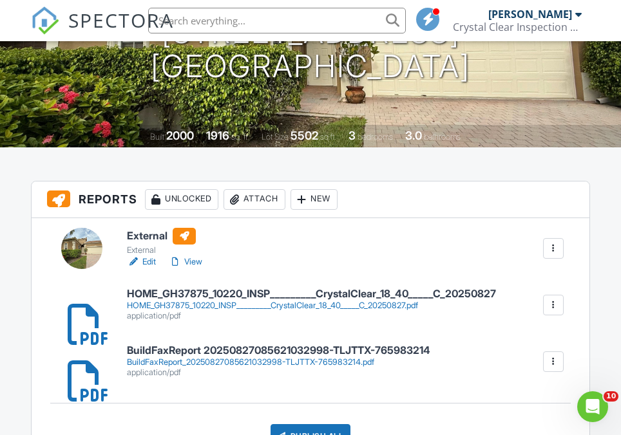
click at [355, 307] on div "HOME_GH37875_10220_INSP_________CrystalClear_18_40_____C_20250827.pdf" at bounding box center [311, 306] width 369 height 10
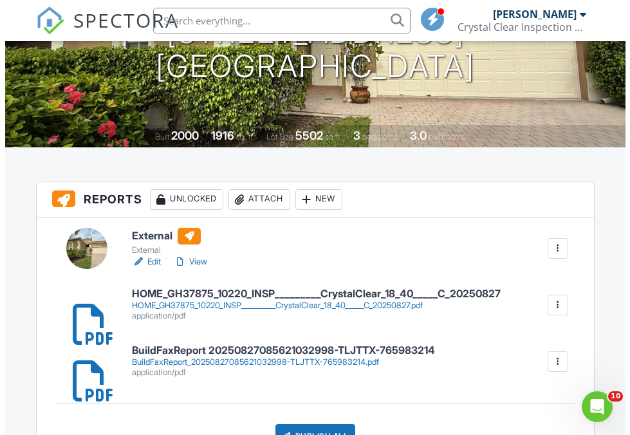
scroll to position [323, 0]
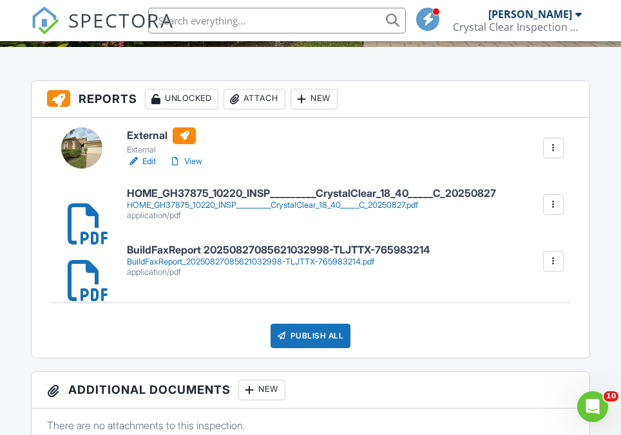
click at [319, 326] on div "Publish All" at bounding box center [310, 336] width 80 height 24
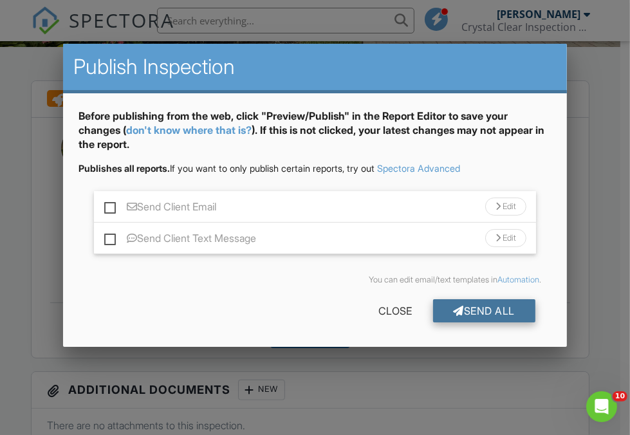
click at [464, 305] on div "Send All" at bounding box center [484, 310] width 103 height 23
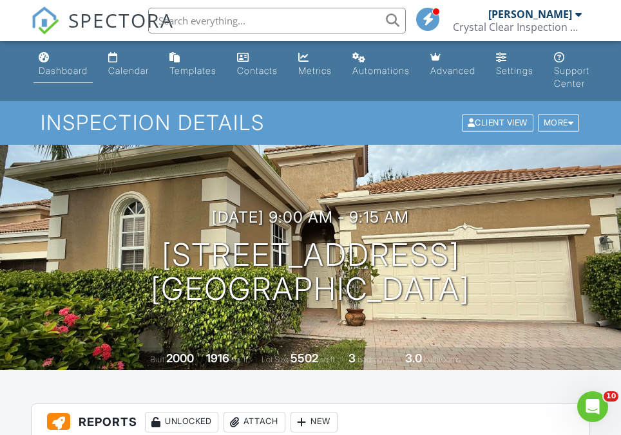
click at [59, 70] on div "Dashboard" at bounding box center [63, 70] width 49 height 11
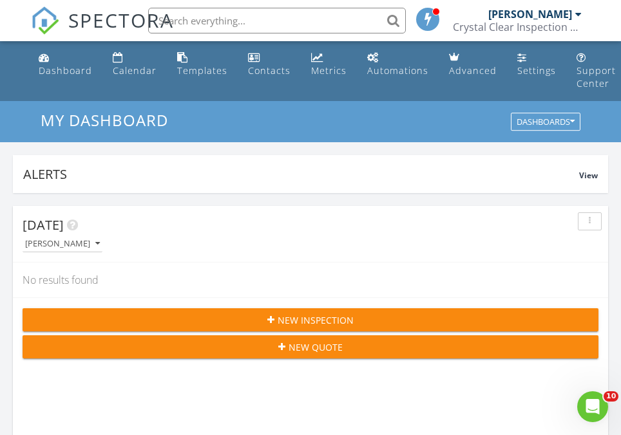
drag, startPoint x: 0, startPoint y: 0, endPoint x: 90, endPoint y: 232, distance: 249.3
click at [90, 232] on div "Today" at bounding box center [301, 225] width 556 height 19
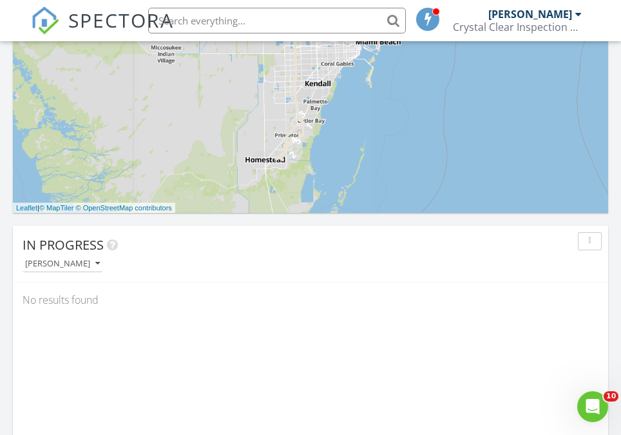
scroll to position [756, 0]
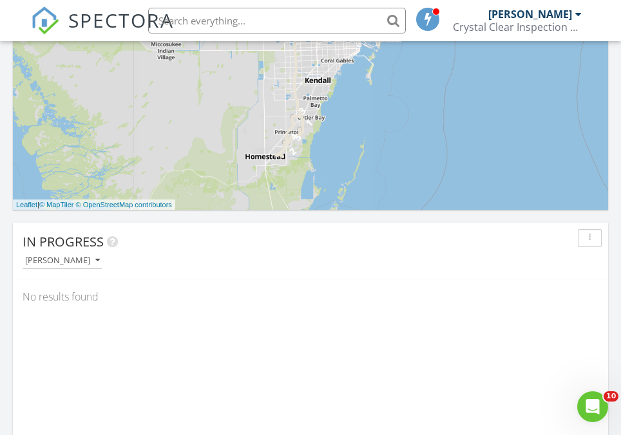
drag, startPoint x: 90, startPoint y: 232, endPoint x: 50, endPoint y: 273, distance: 57.4
click at [50, 273] on div "In Progress Keith Curotz" at bounding box center [310, 251] width 595 height 57
click at [48, 258] on div "[PERSON_NAME]" at bounding box center [62, 260] width 75 height 9
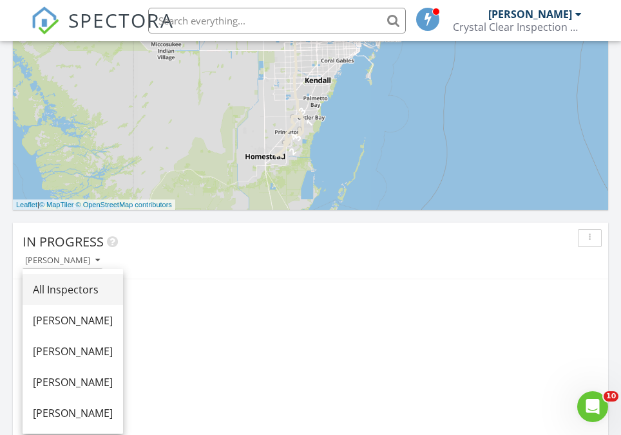
click at [88, 278] on link "All Inspectors" at bounding box center [73, 289] width 100 height 31
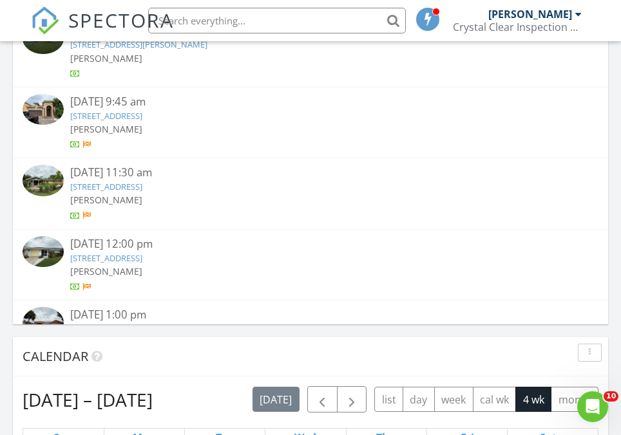
scroll to position [890, 0]
click at [142, 120] on link "4043 Plumbago Pl, Atlantis, FL 33462" at bounding box center [106, 117] width 72 height 12
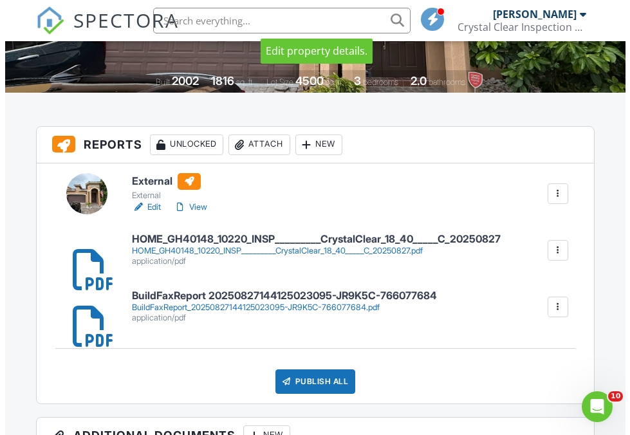
scroll to position [278, 0]
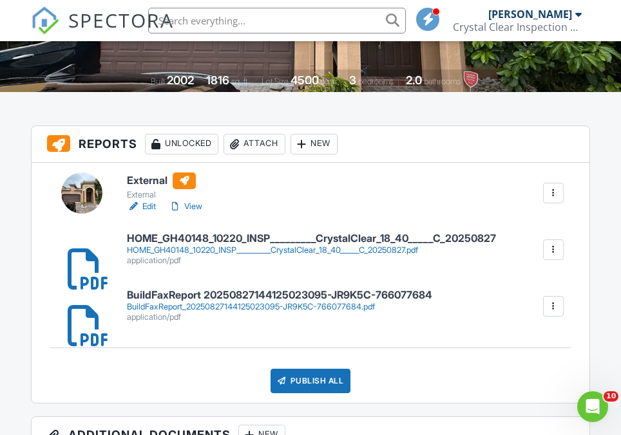
click at [247, 252] on div "HOME_GH40148_10220_INSP_________CrystalClear_18_40_____C_20250827.pdf" at bounding box center [311, 250] width 369 height 10
click at [317, 381] on div "Publish All" at bounding box center [310, 381] width 80 height 24
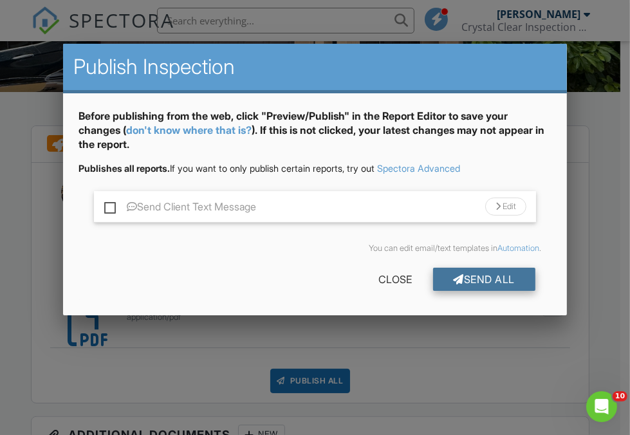
click at [486, 281] on div "Send All" at bounding box center [484, 279] width 103 height 23
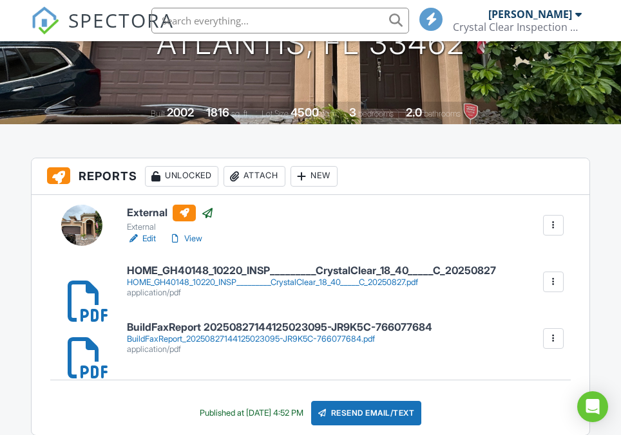
scroll to position [278, 0]
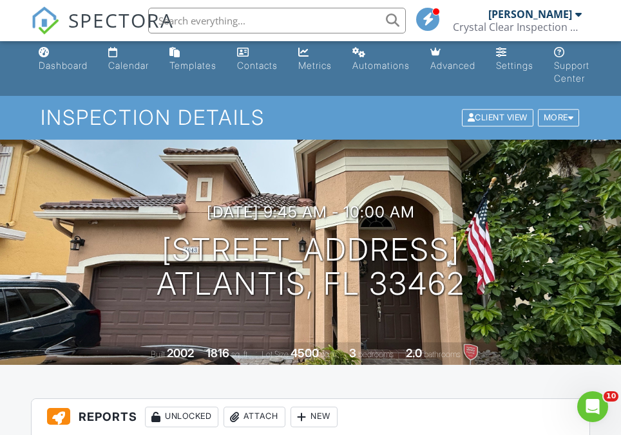
scroll to position [0, 0]
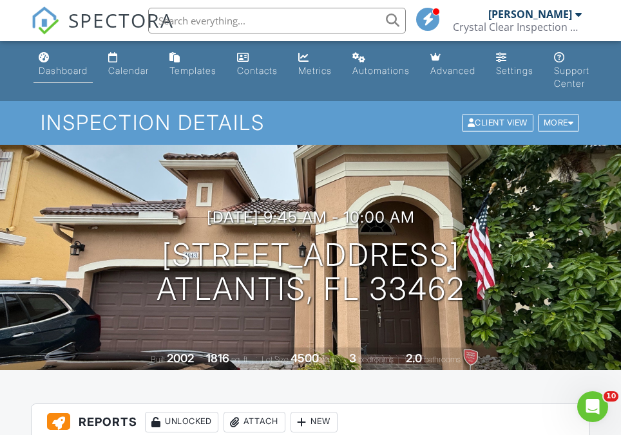
click at [47, 61] on div "Dashboard" at bounding box center [44, 57] width 11 height 10
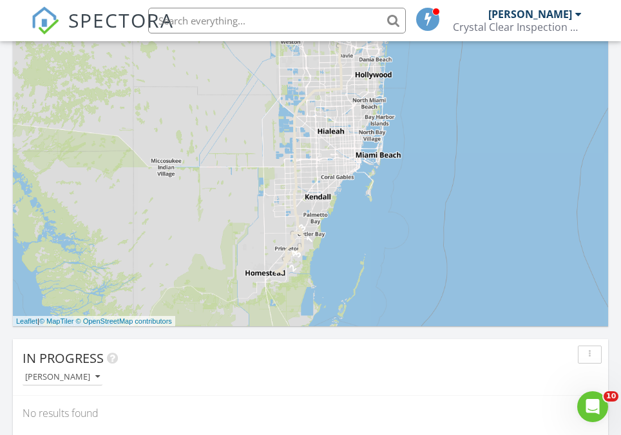
scroll to position [810, 0]
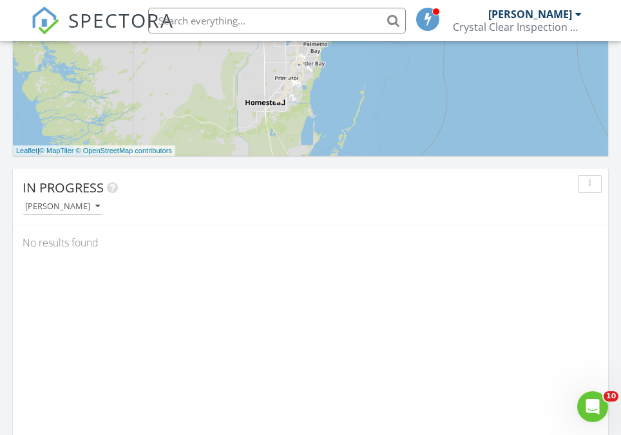
click at [92, 219] on div "In Progress Keith Curotz" at bounding box center [310, 197] width 595 height 57
click at [79, 212] on button "[PERSON_NAME]" at bounding box center [63, 206] width 80 height 17
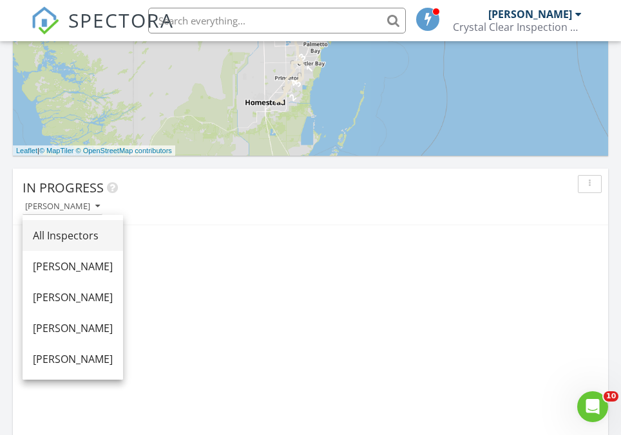
click at [95, 230] on div "All Inspectors" at bounding box center [73, 235] width 80 height 15
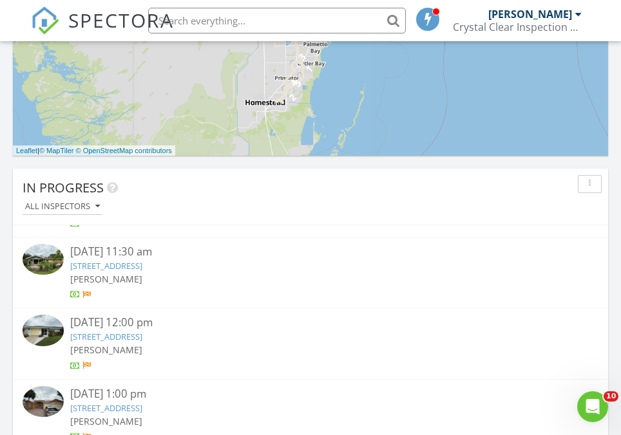
scroll to position [959, 0]
click at [167, 256] on div "08/27/25 11:30 am" at bounding box center [310, 251] width 480 height 16
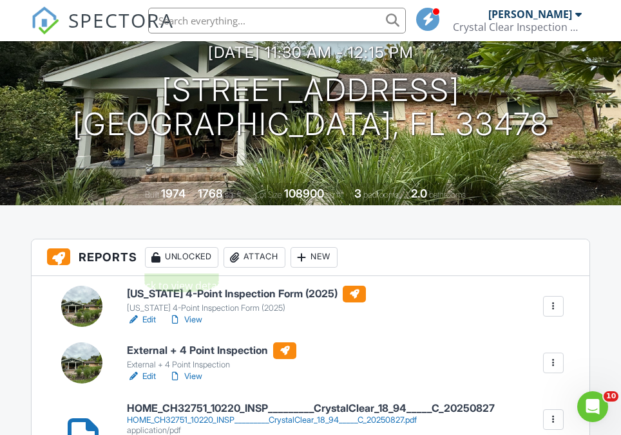
scroll to position [294, 0]
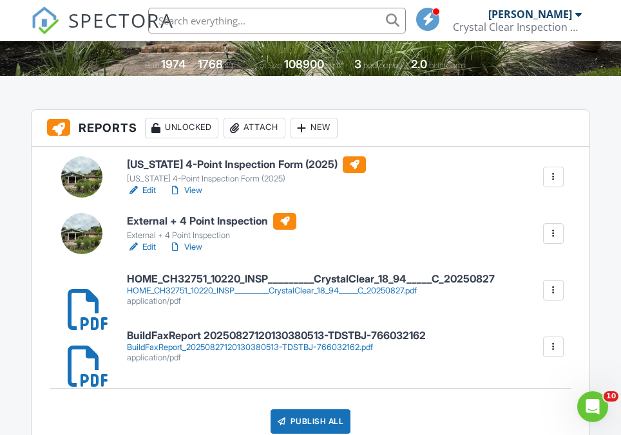
click at [299, 293] on div "HOME_CH32751_10220_INSP_________CrystalClear_18_94_____C_20250827.pdf" at bounding box center [311, 291] width 368 height 10
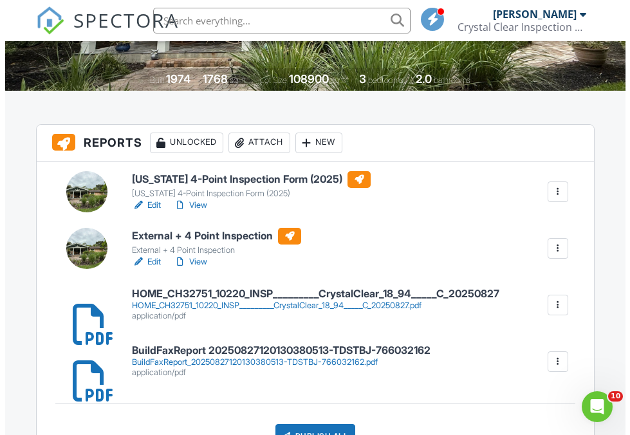
scroll to position [424, 0]
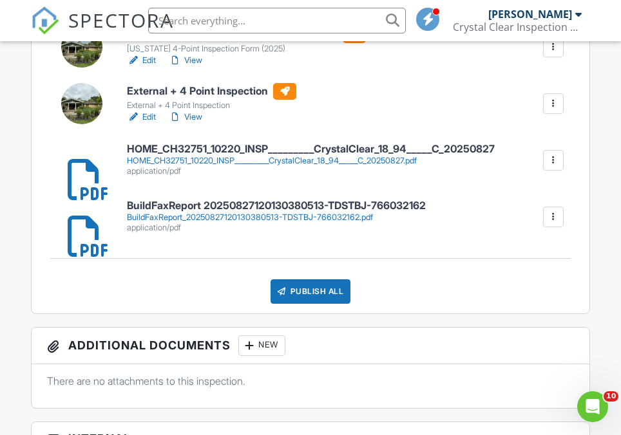
click at [325, 288] on div "Publish All" at bounding box center [310, 291] width 80 height 24
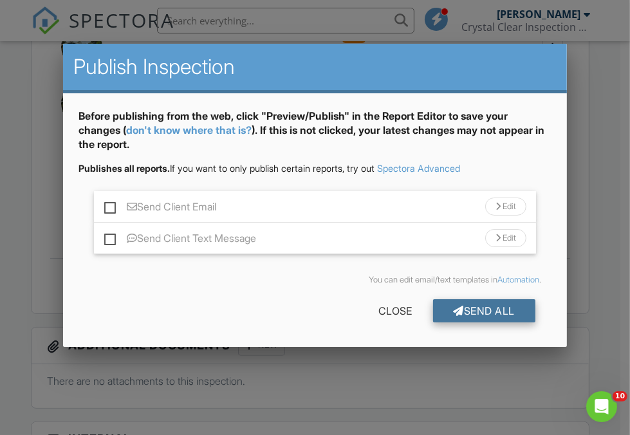
click at [454, 313] on div at bounding box center [459, 311] width 11 height 10
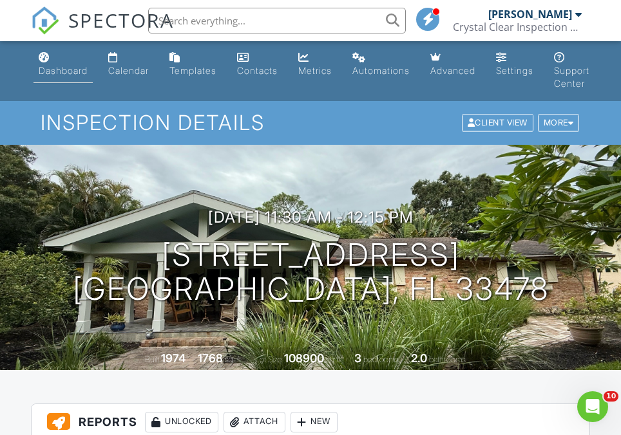
click at [56, 68] on div "Dashboard" at bounding box center [63, 70] width 49 height 11
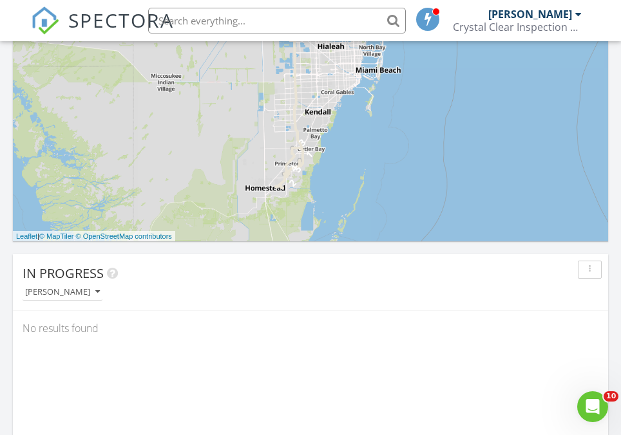
scroll to position [728, 0]
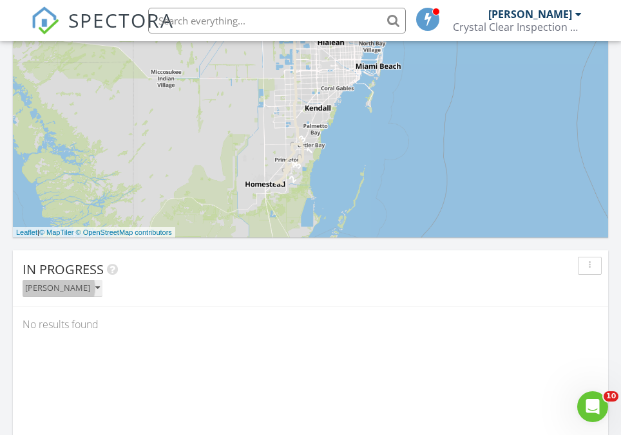
click at [81, 284] on div "[PERSON_NAME]" at bounding box center [62, 288] width 75 height 9
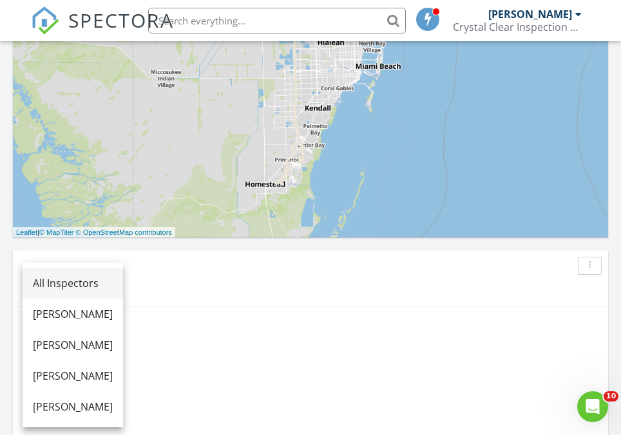
click at [112, 280] on div "All Inspectors" at bounding box center [73, 283] width 80 height 15
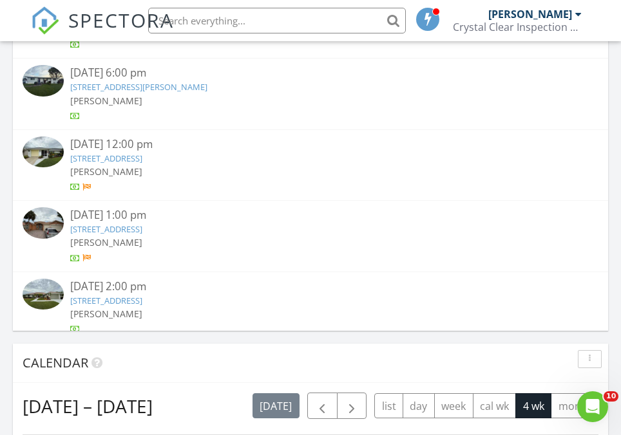
scroll to position [856, 0]
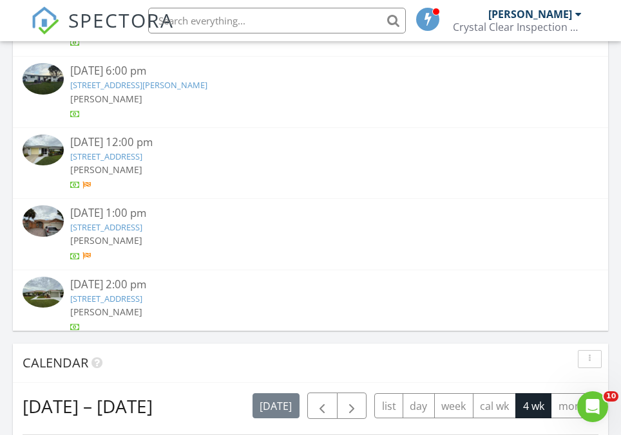
click at [142, 157] on link "12513 Guilford Way, Wellington, FL 33414" at bounding box center [106, 157] width 72 height 12
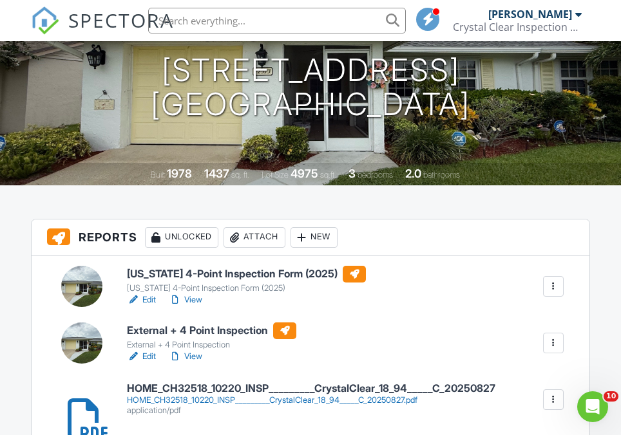
click at [375, 399] on div "HOME_CH32518_10220_INSP_________CrystalClear_18_94_____C_20250827.pdf" at bounding box center [311, 400] width 368 height 10
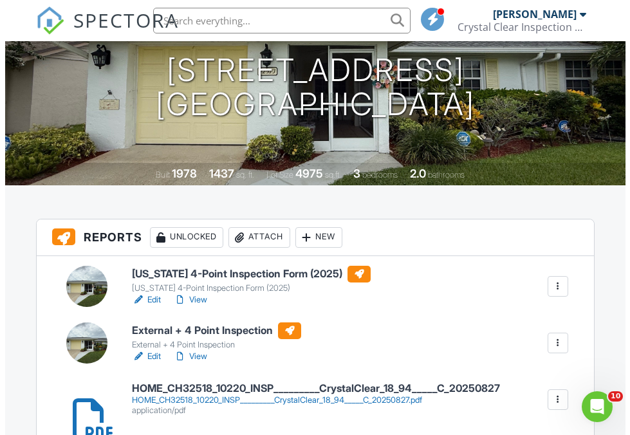
scroll to position [366, 0]
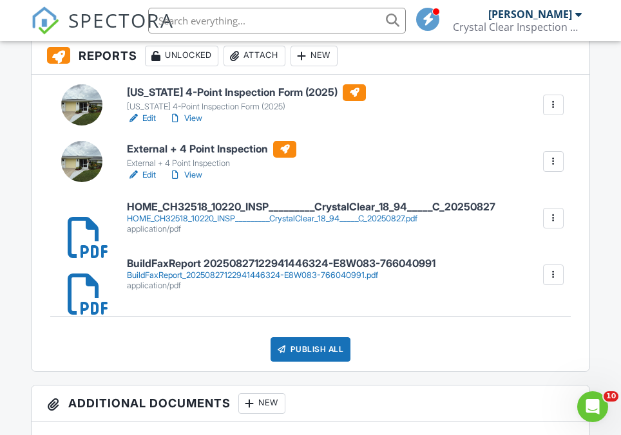
click at [309, 345] on div "Publish All" at bounding box center [310, 349] width 80 height 24
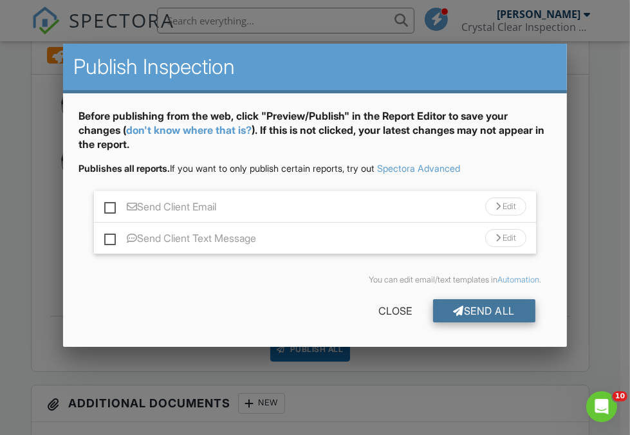
click at [478, 303] on div "Send All" at bounding box center [484, 310] width 103 height 23
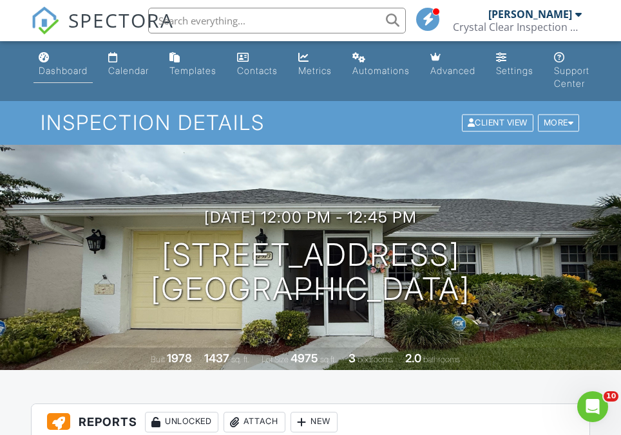
click at [53, 70] on div "Dashboard" at bounding box center [63, 70] width 49 height 11
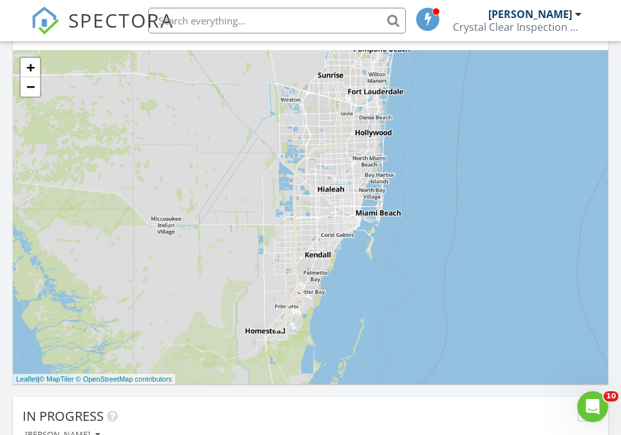
scroll to position [867, 0]
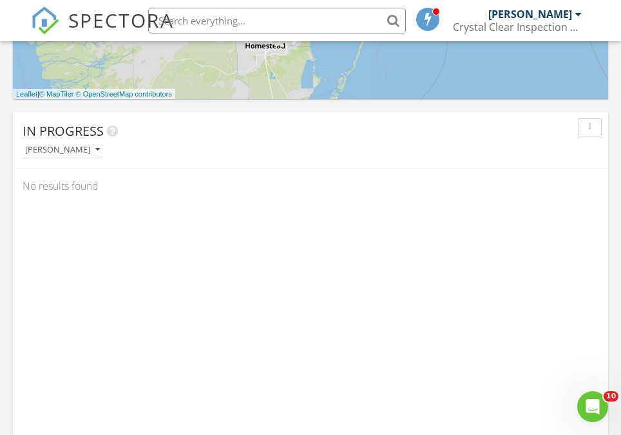
click at [158, 312] on div "In Progress [PERSON_NAME] No results found" at bounding box center [310, 298] width 595 height 373
click at [75, 158] on button "[PERSON_NAME]" at bounding box center [63, 150] width 80 height 17
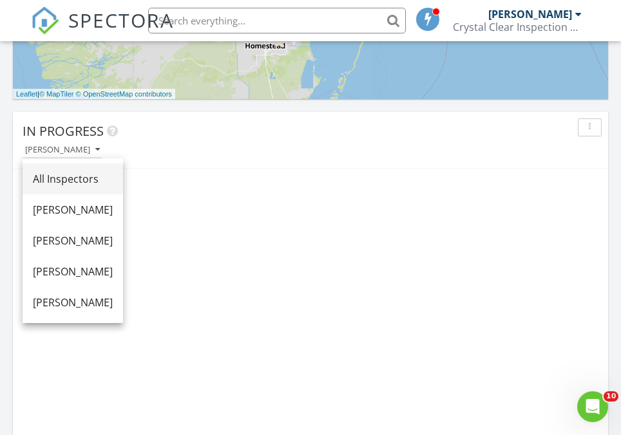
click at [102, 178] on div "All Inspectors" at bounding box center [73, 178] width 80 height 15
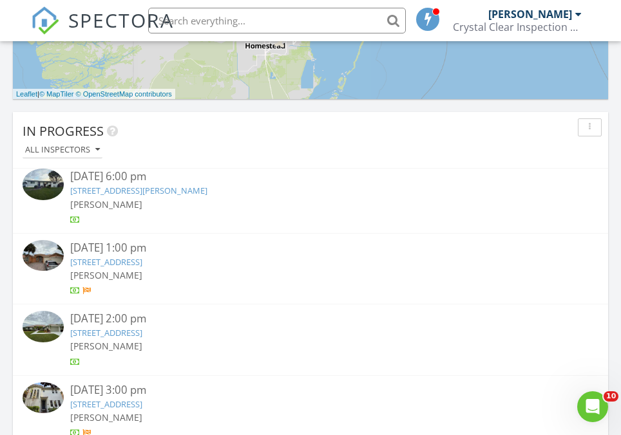
scroll to position [907, 0]
click at [142, 258] on link "9754 Campi Dr, Lake Worth, FL 33467" at bounding box center [106, 261] width 72 height 12
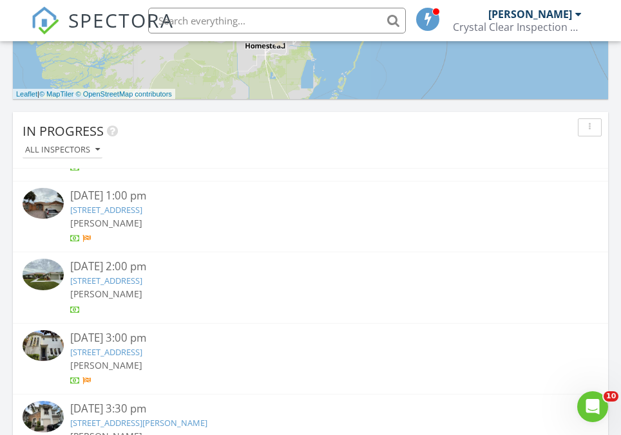
scroll to position [957, 0]
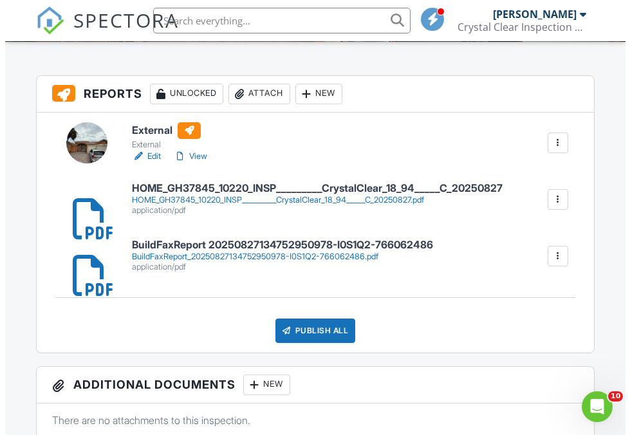
scroll to position [329, 0]
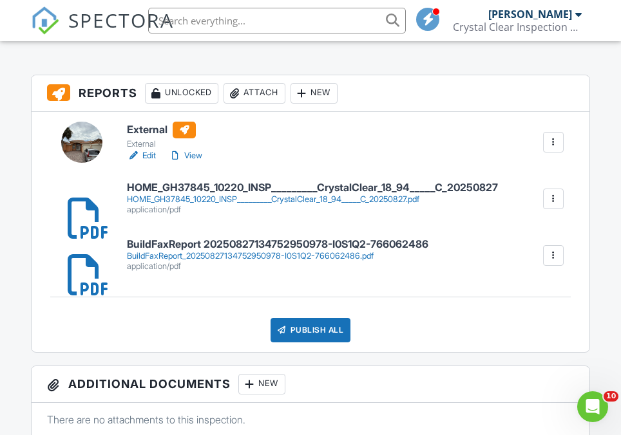
click at [359, 196] on div "HOME_GH37845_10220_INSP_________CrystalClear_18_94_____C_20250827.pdf" at bounding box center [312, 199] width 371 height 10
click at [310, 330] on div "Publish All" at bounding box center [310, 330] width 80 height 24
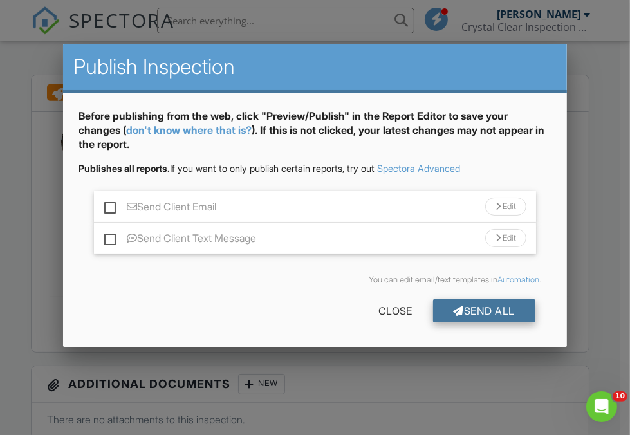
click at [466, 315] on div "Send All" at bounding box center [484, 310] width 103 height 23
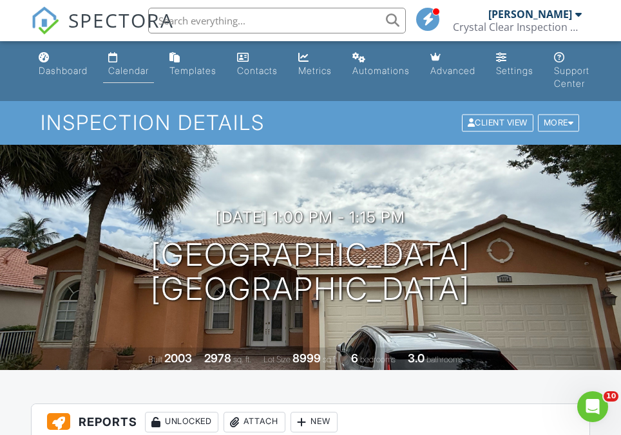
click at [122, 70] on div "Calendar" at bounding box center [128, 70] width 41 height 11
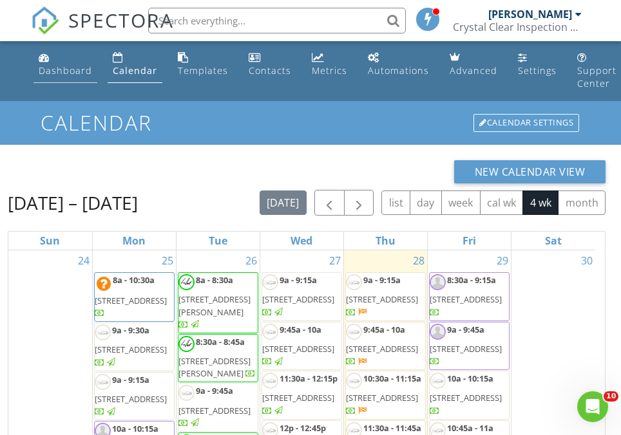
click at [66, 73] on div "Dashboard" at bounding box center [65, 70] width 53 height 12
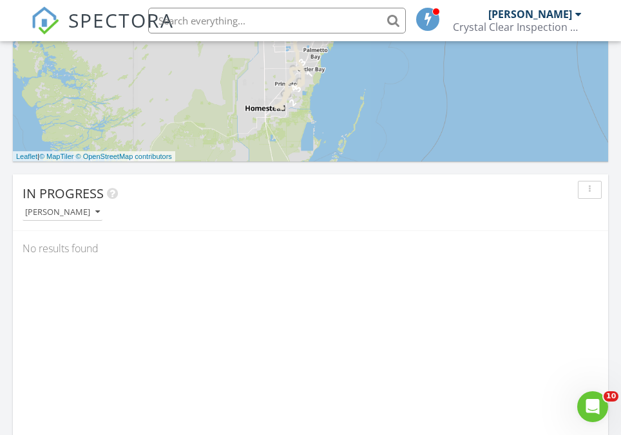
scroll to position [811, 0]
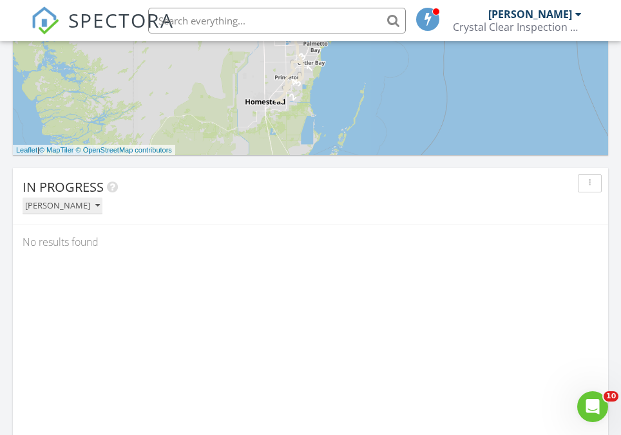
click at [69, 205] on div "[PERSON_NAME]" at bounding box center [62, 206] width 75 height 9
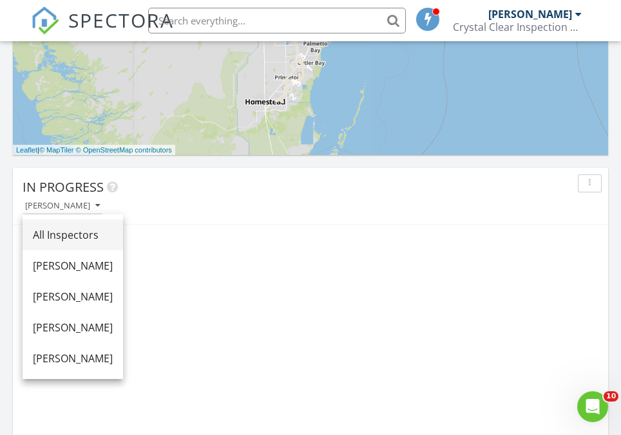
click at [94, 227] on link "All Inspectors" at bounding box center [73, 235] width 100 height 31
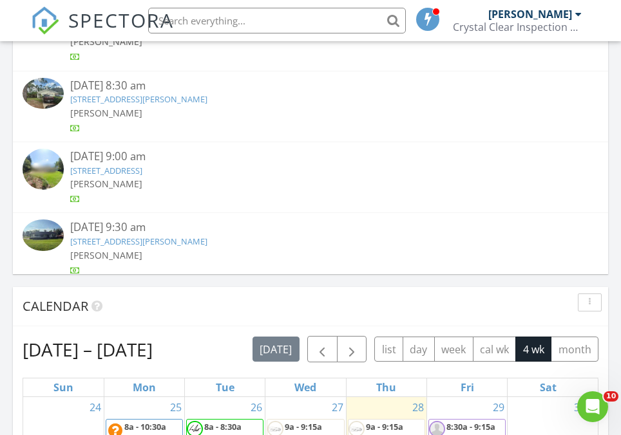
scroll to position [289, 0]
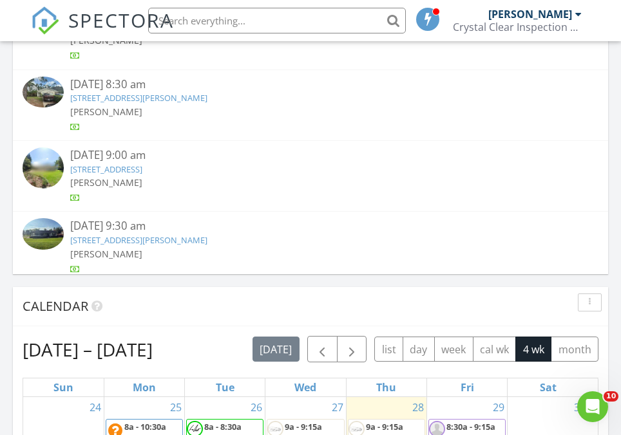
click at [208, 212] on div "08/26/25 9:30 am 3020 Holliday Ave, Apopka, FL 32703 Kevin Curotz" at bounding box center [310, 247] width 595 height 71
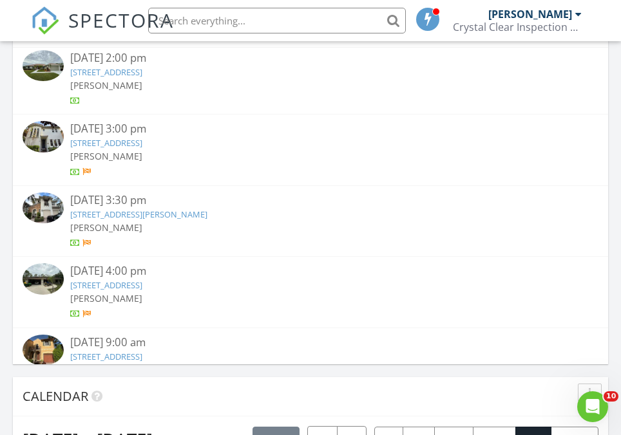
scroll to position [964, 0]
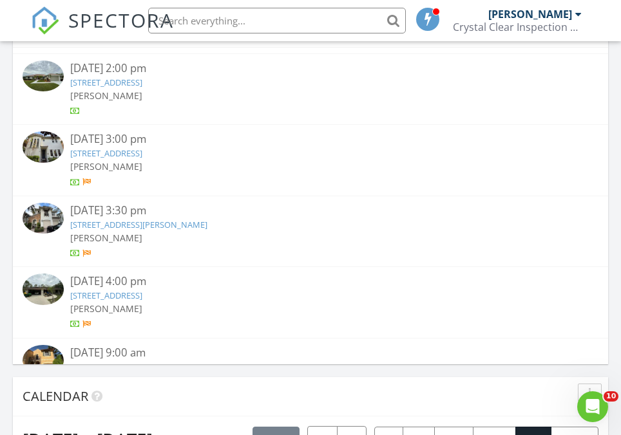
click at [142, 297] on link "16190 E WILTSHIRE DR , LOXAHATCHEE, FL 33470" at bounding box center [106, 296] width 72 height 12
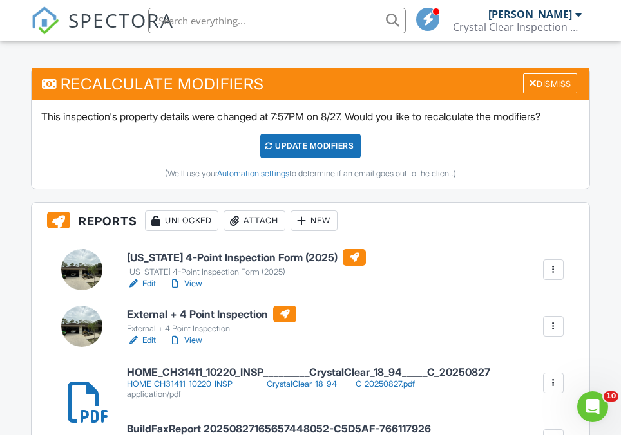
scroll to position [370, 0]
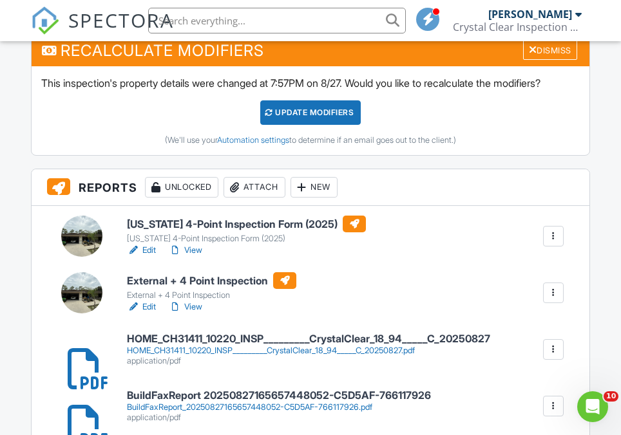
click at [279, 353] on div "HOME_CH31411_10220_INSP_________CrystalClear_18_94_____C_20250827.pdf" at bounding box center [308, 351] width 363 height 10
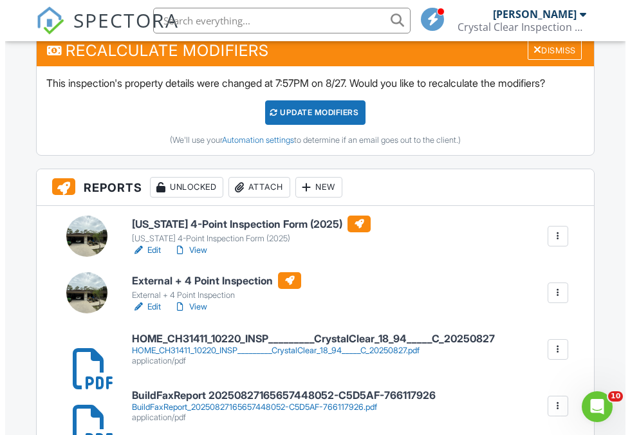
scroll to position [556, 0]
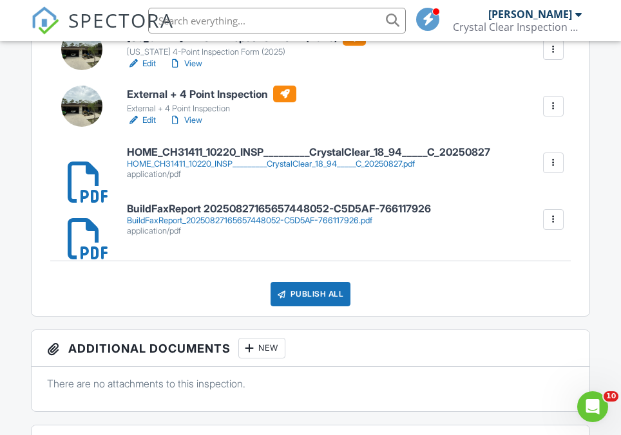
click at [335, 292] on div "Publish All" at bounding box center [310, 294] width 80 height 24
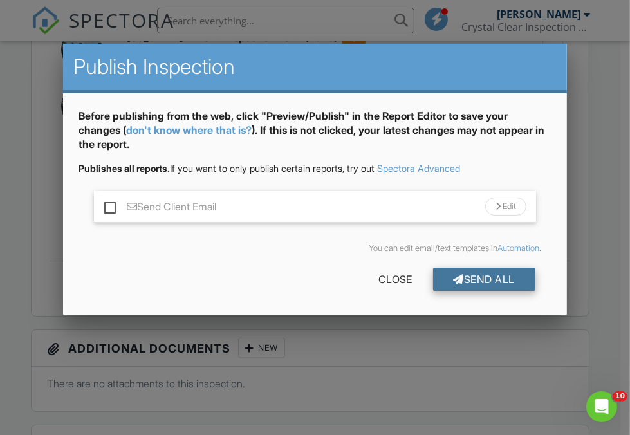
click at [506, 272] on div "Send All" at bounding box center [484, 279] width 103 height 23
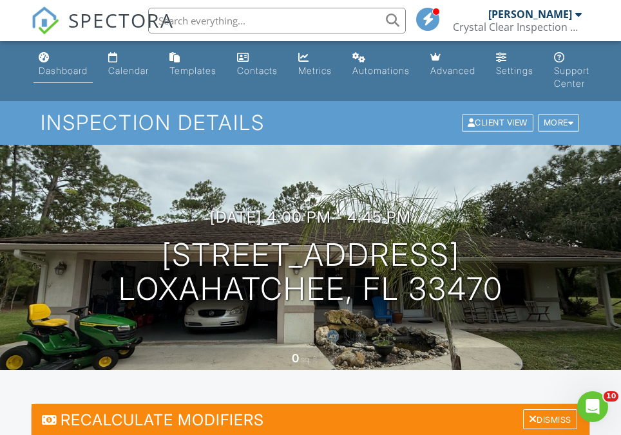
click at [56, 69] on div "Dashboard" at bounding box center [63, 70] width 49 height 11
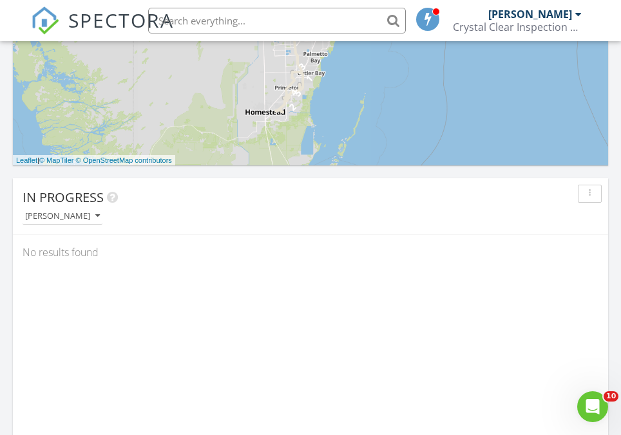
scroll to position [817, 0]
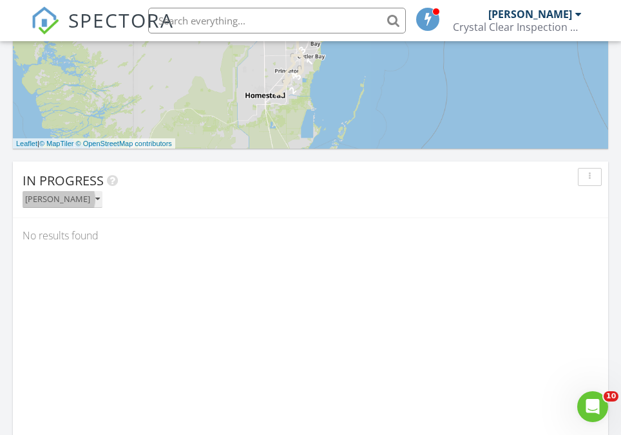
click at [71, 200] on div "[PERSON_NAME]" at bounding box center [62, 199] width 75 height 9
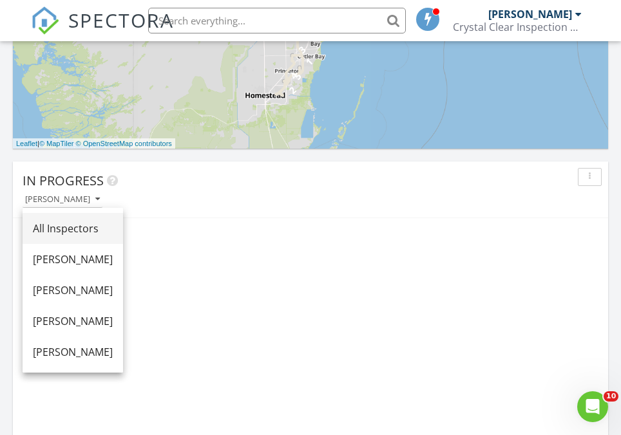
click at [99, 230] on div "All Inspectors" at bounding box center [73, 228] width 80 height 15
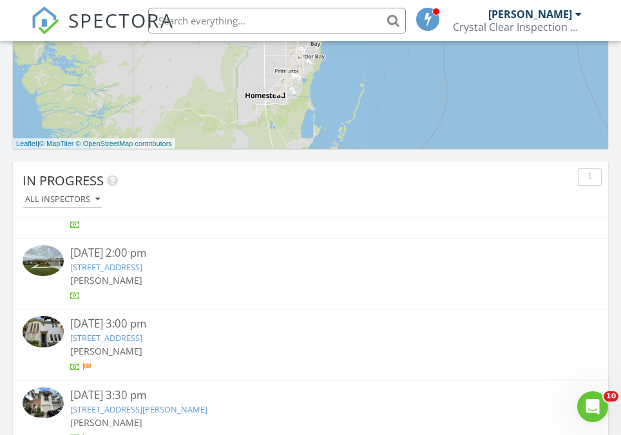
scroll to position [958, 0]
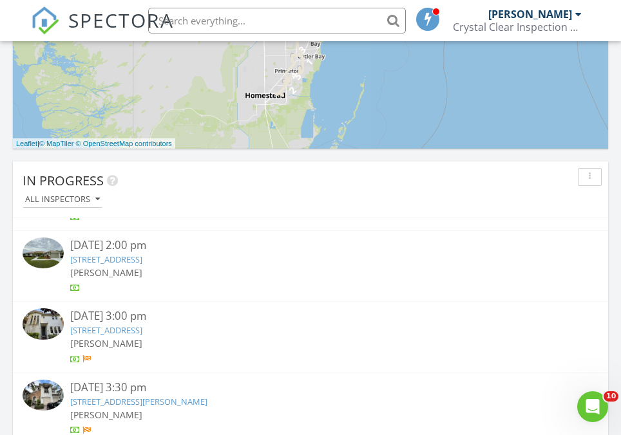
click at [142, 260] on link "1063 SW Sand Oak Dr, Palm City, FL 34990" at bounding box center [106, 260] width 72 height 12
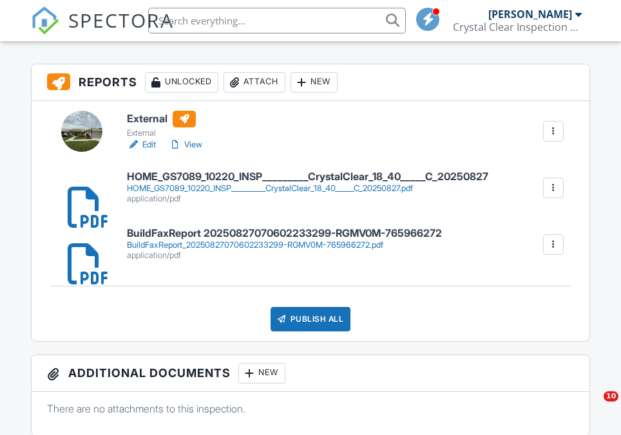
click at [238, 189] on div "HOME_GS7089_10220_INSP_________CrystalClear_18_40_____C_20250827.pdf" at bounding box center [307, 189] width 361 height 10
click at [321, 311] on div "Publish All" at bounding box center [310, 319] width 80 height 24
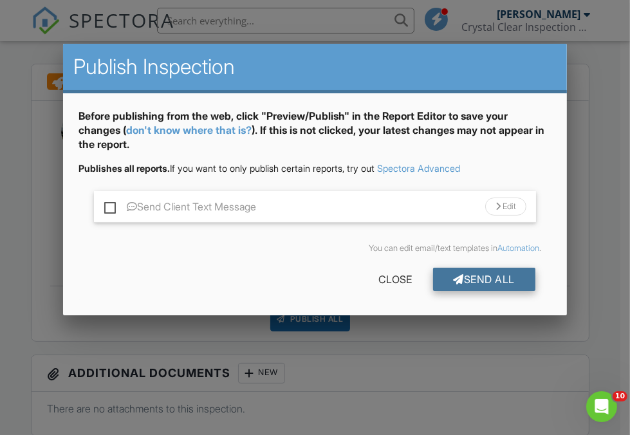
click at [507, 280] on div "Send All" at bounding box center [484, 279] width 103 height 23
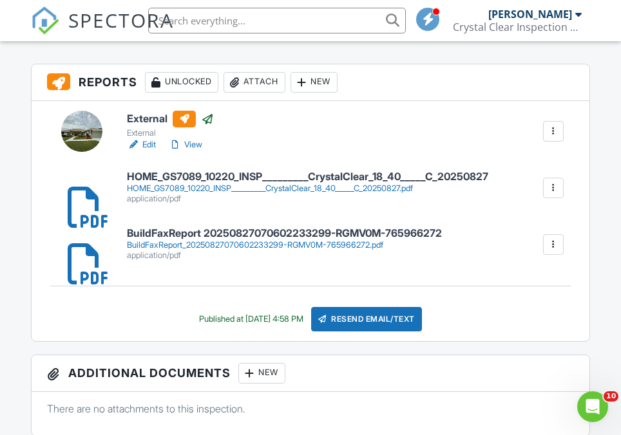
click at [145, 165] on div "External External Edit View Copy View Log RRB Log Delete HOME_GS7089_10220_INSP…" at bounding box center [311, 221] width 558 height 240
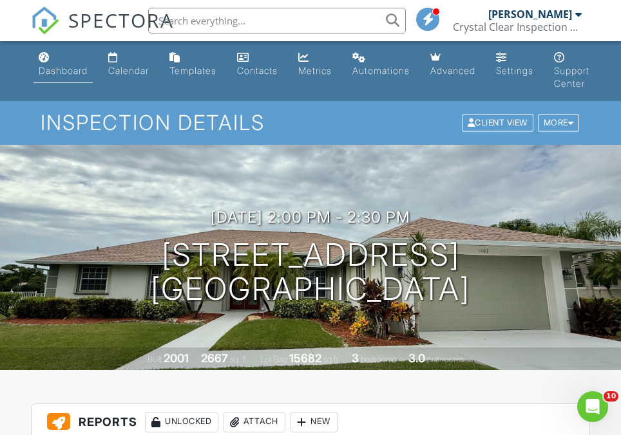
click at [70, 63] on link "Dashboard" at bounding box center [62, 64] width 59 height 37
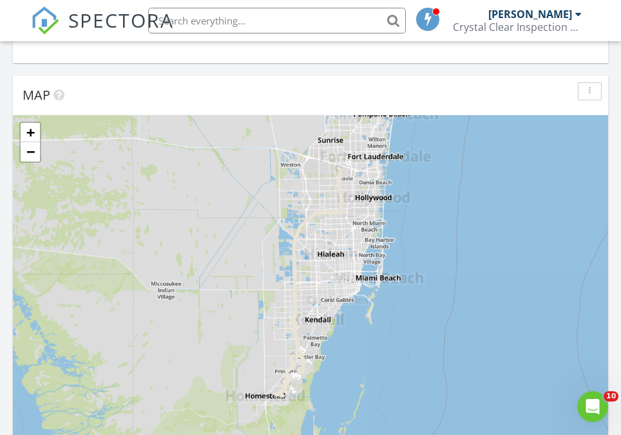
scroll to position [675, 0]
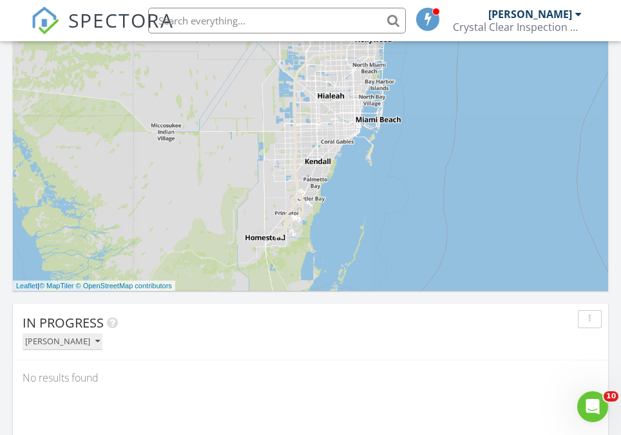
drag, startPoint x: 100, startPoint y: 323, endPoint x: 80, endPoint y: 342, distance: 27.8
click at [80, 342] on div "[PERSON_NAME]" at bounding box center [62, 341] width 75 height 9
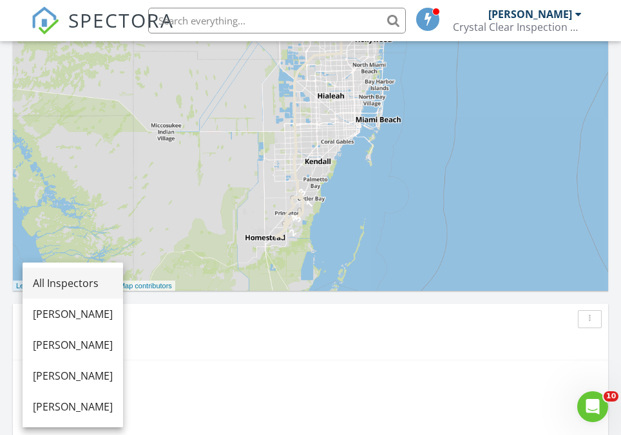
click at [94, 276] on div "All Inspectors" at bounding box center [73, 283] width 80 height 15
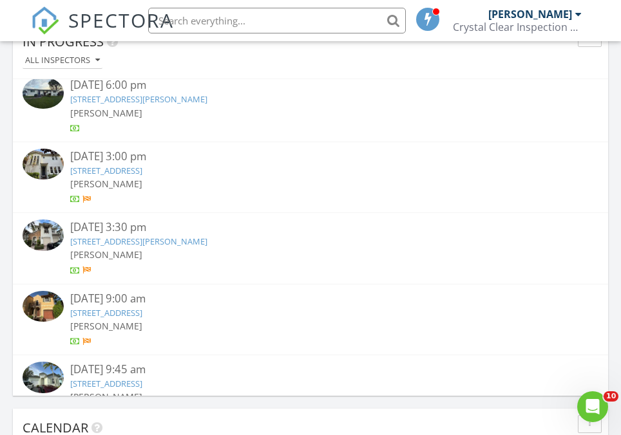
scroll to position [907, 0]
click at [142, 172] on link "42 Stoney Dr, Palm Beach Gardens, FL 33410" at bounding box center [106, 171] width 72 height 12
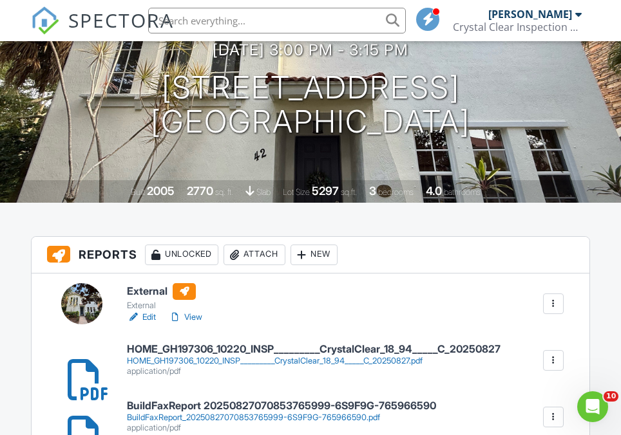
click at [187, 361] on div "HOME_GH197306_10220_INSP_________CrystalClear_18_94_____C_20250827.pdf" at bounding box center [313, 361] width 373 height 10
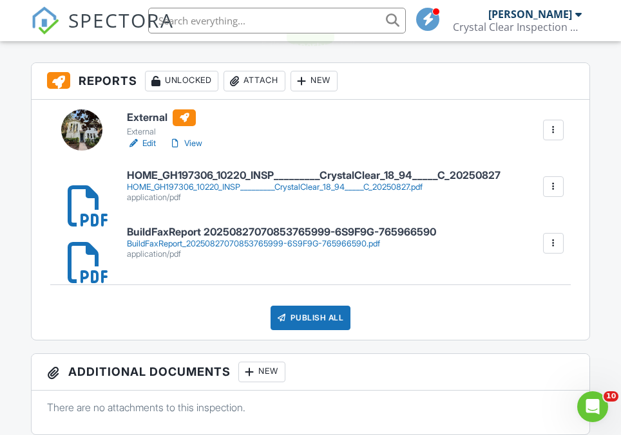
scroll to position [343, 0]
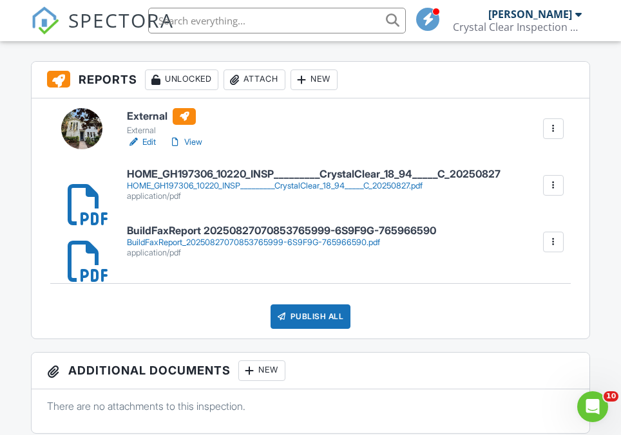
click at [327, 321] on div "Publish All" at bounding box center [310, 317] width 80 height 24
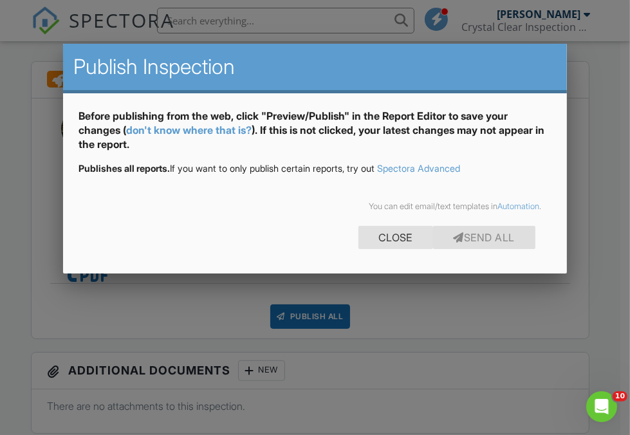
click at [405, 240] on div "Close" at bounding box center [396, 237] width 75 height 23
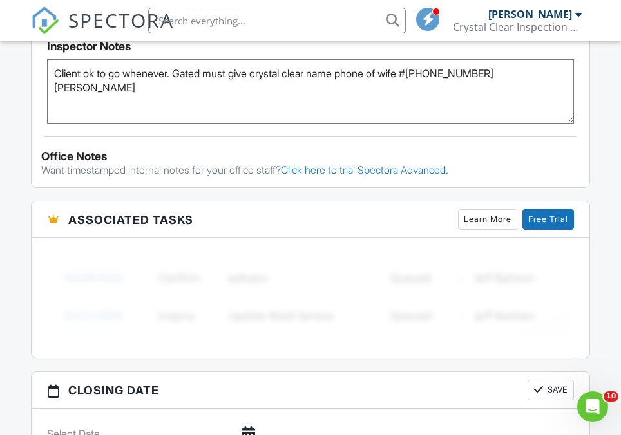
scroll to position [1065, 0]
drag, startPoint x: 429, startPoint y: 68, endPoint x: 501, endPoint y: 76, distance: 72.5
click at [501, 76] on textarea "Client ok to go whenever. Gated must give crystal clear name phone of wife #(56…" at bounding box center [310, 91] width 527 height 64
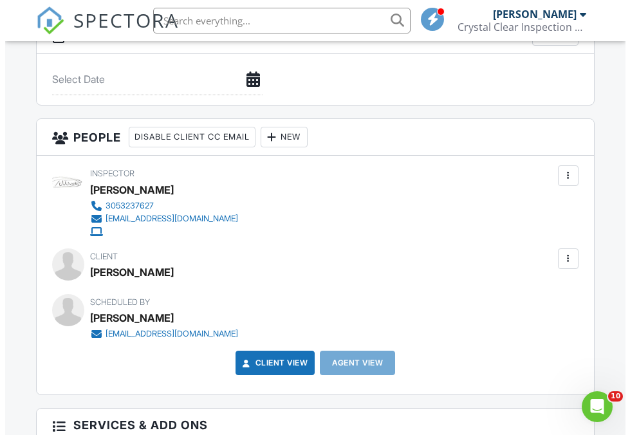
scroll to position [1522, 0]
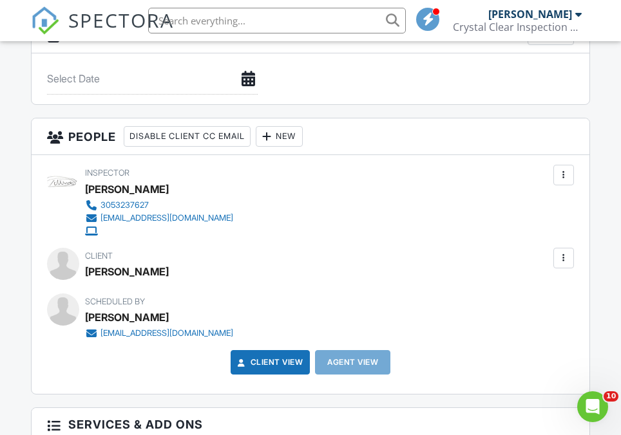
click at [563, 261] on div at bounding box center [563, 258] width 21 height 21
click at [532, 289] on li "Edit" at bounding box center [533, 297] width 66 height 32
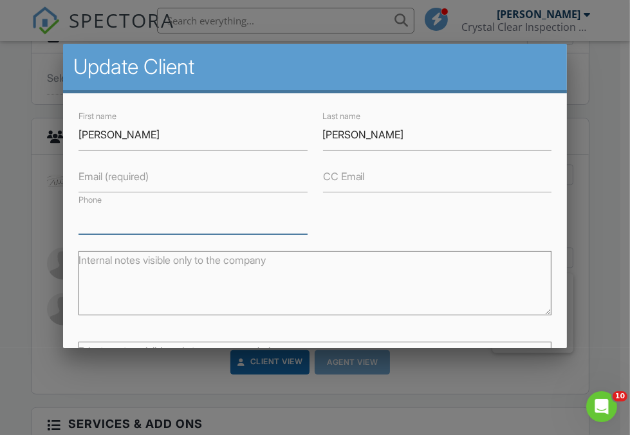
click at [211, 222] on input "Phone" at bounding box center [193, 219] width 229 height 32
paste input "(561) 420-3605"
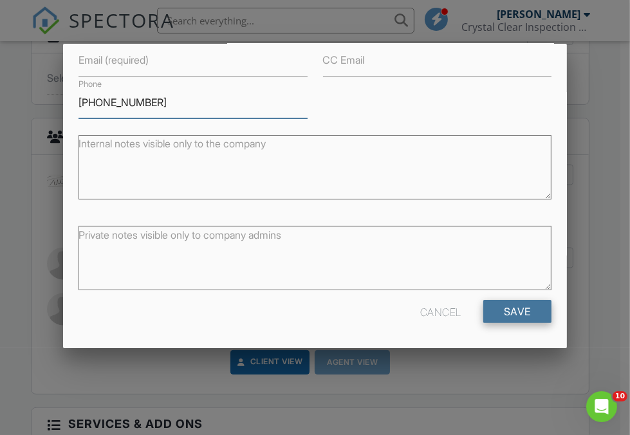
type input "(561) 420-3605"
click at [514, 312] on input "Save" at bounding box center [518, 311] width 68 height 23
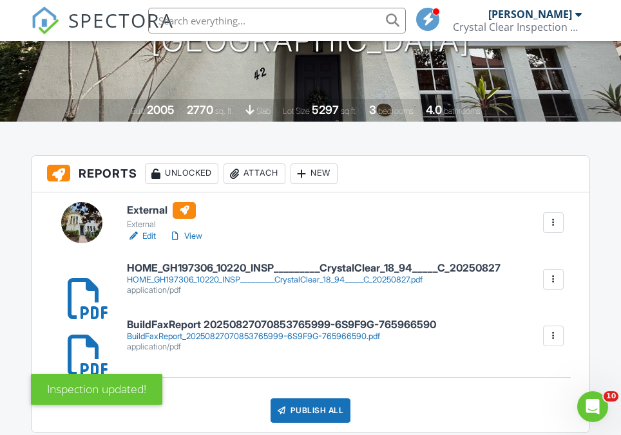
click at [336, 402] on div "Inspection updated!" at bounding box center [310, 386] width 559 height 37
click at [334, 413] on div "Publish All" at bounding box center [310, 411] width 80 height 24
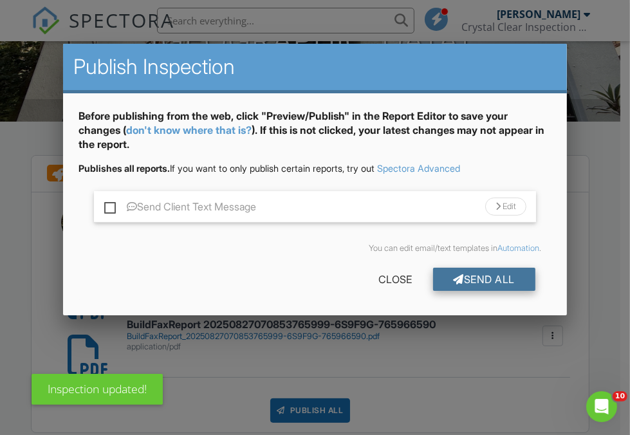
click at [524, 285] on div "Send All" at bounding box center [484, 279] width 103 height 23
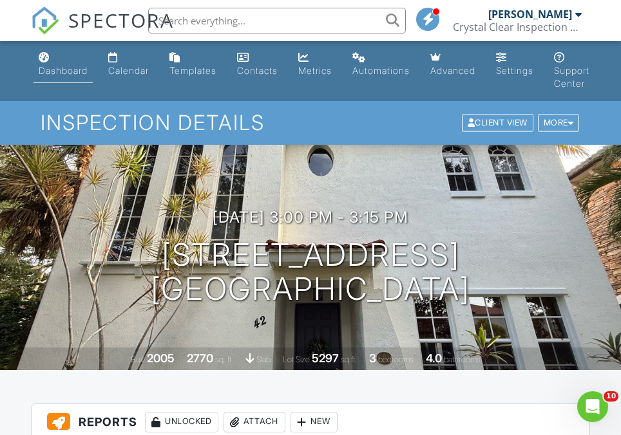
click at [54, 59] on link "Dashboard" at bounding box center [62, 64] width 59 height 37
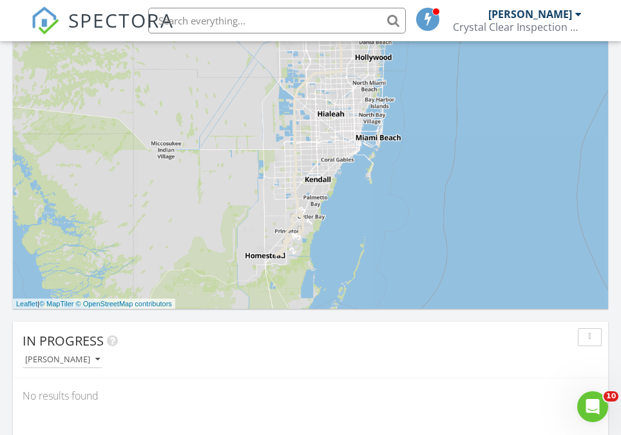
scroll to position [784, 0]
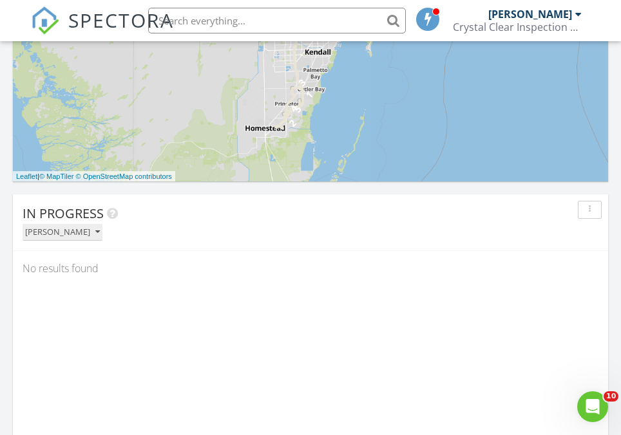
click at [77, 234] on div "[PERSON_NAME]" at bounding box center [62, 232] width 75 height 9
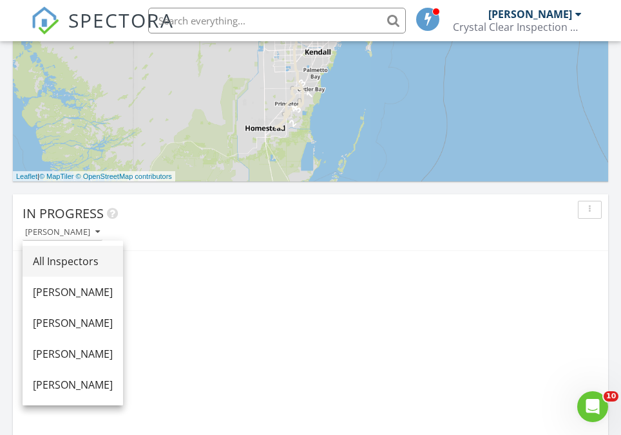
click at [101, 261] on div "All Inspectors" at bounding box center [73, 261] width 80 height 15
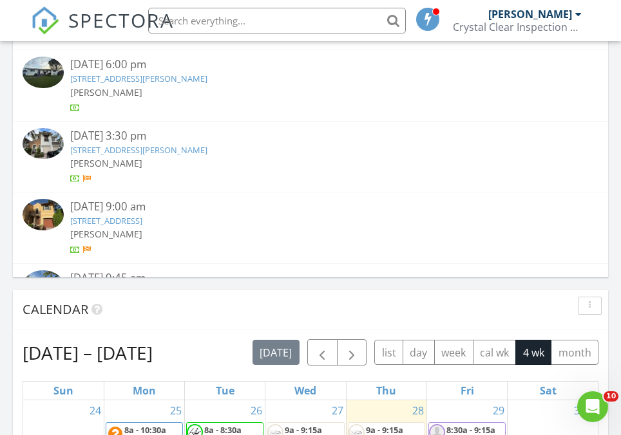
scroll to position [794, 0]
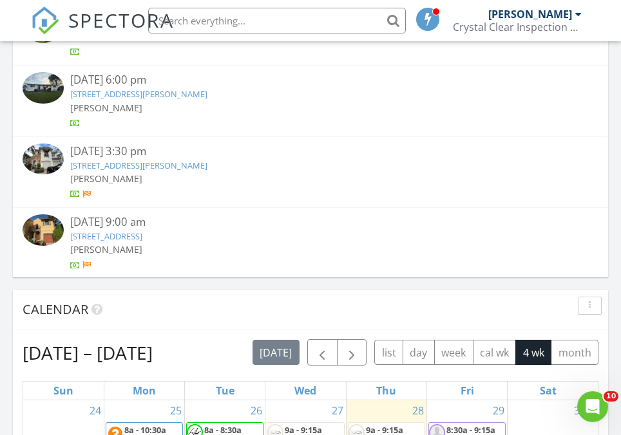
click at [207, 166] on link "882 Taft Ct, Palm Beach Gardens, FL 33410" at bounding box center [138, 166] width 137 height 12
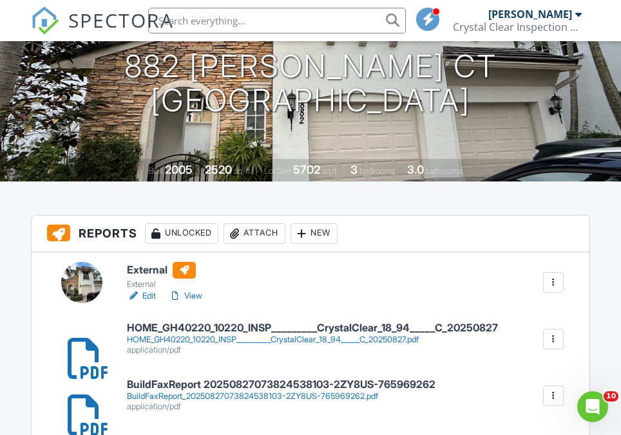
click at [250, 341] on div "HOME_GH40220_10220_INSP_________CrystalClear_18_94_____C_20250827.pdf" at bounding box center [312, 340] width 371 height 10
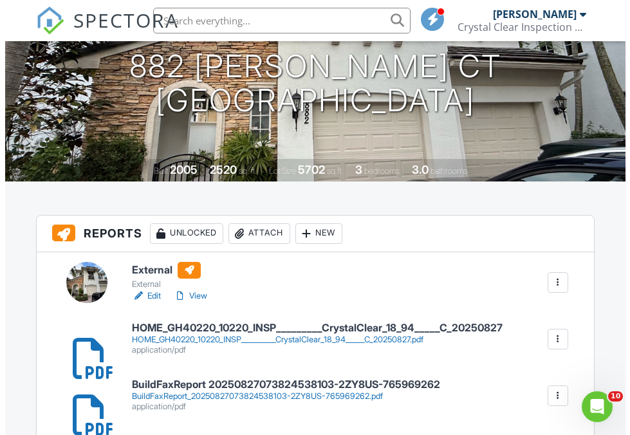
scroll to position [381, 0]
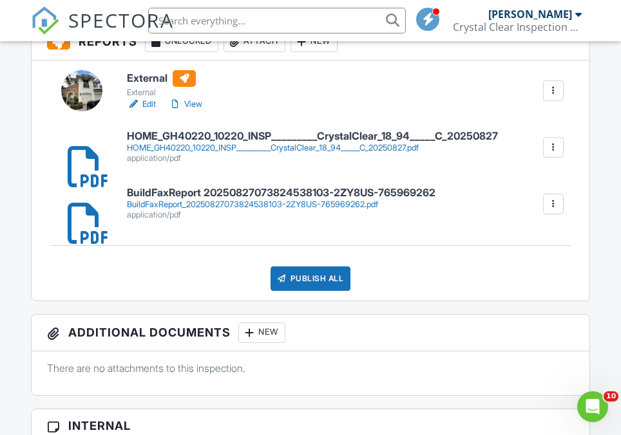
click at [327, 275] on div "Publish All" at bounding box center [310, 279] width 80 height 24
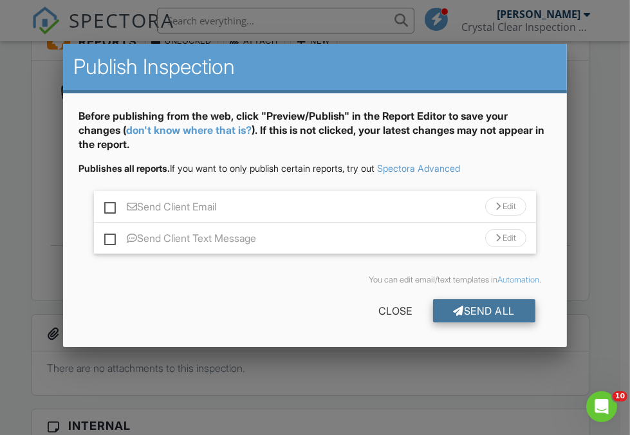
click at [456, 309] on div at bounding box center [459, 311] width 11 height 10
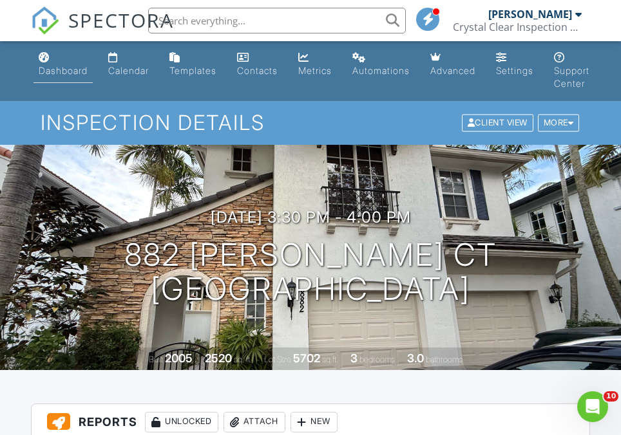
click at [73, 75] on div "Dashboard" at bounding box center [63, 70] width 49 height 11
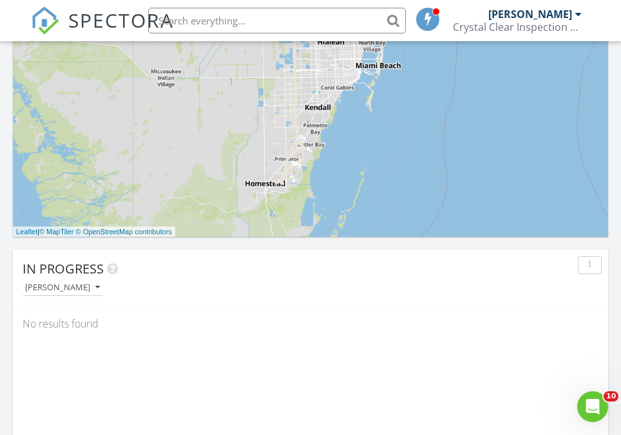
scroll to position [795, 0]
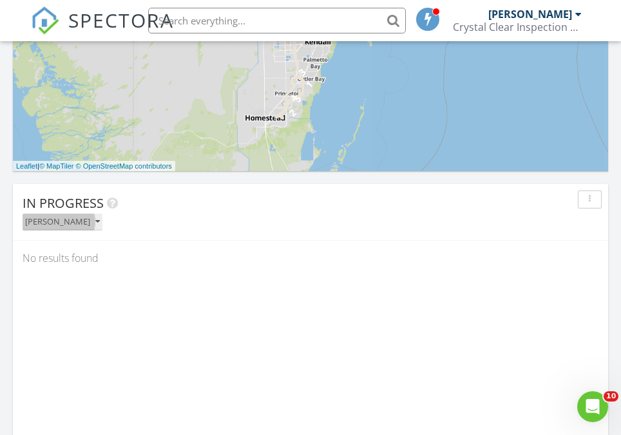
click at [66, 218] on div "[PERSON_NAME]" at bounding box center [62, 222] width 75 height 9
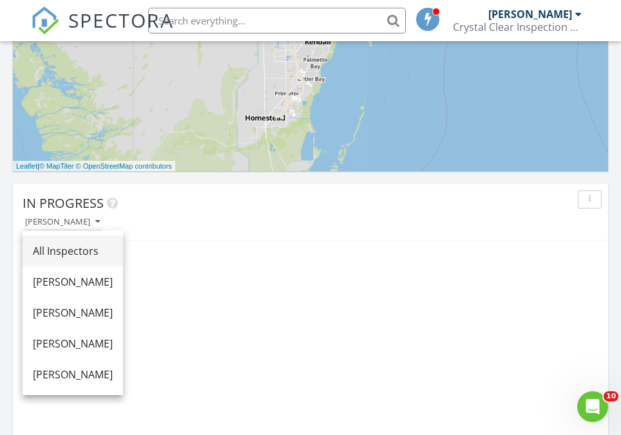
click at [108, 242] on link "All Inspectors" at bounding box center [73, 251] width 100 height 31
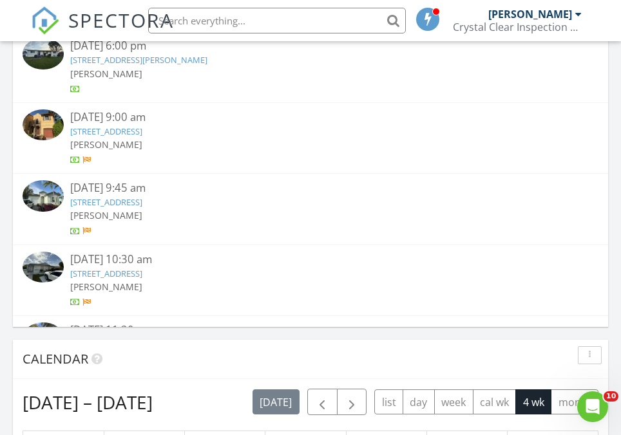
scroll to position [914, 0]
